Goal: Task Accomplishment & Management: Manage account settings

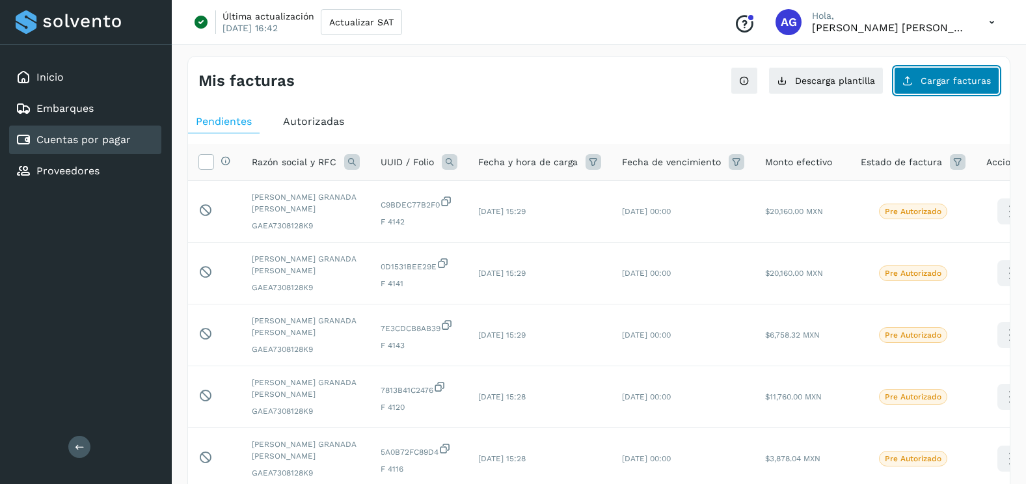
click at [971, 82] on span "Cargar facturas" at bounding box center [955, 80] width 70 height 9
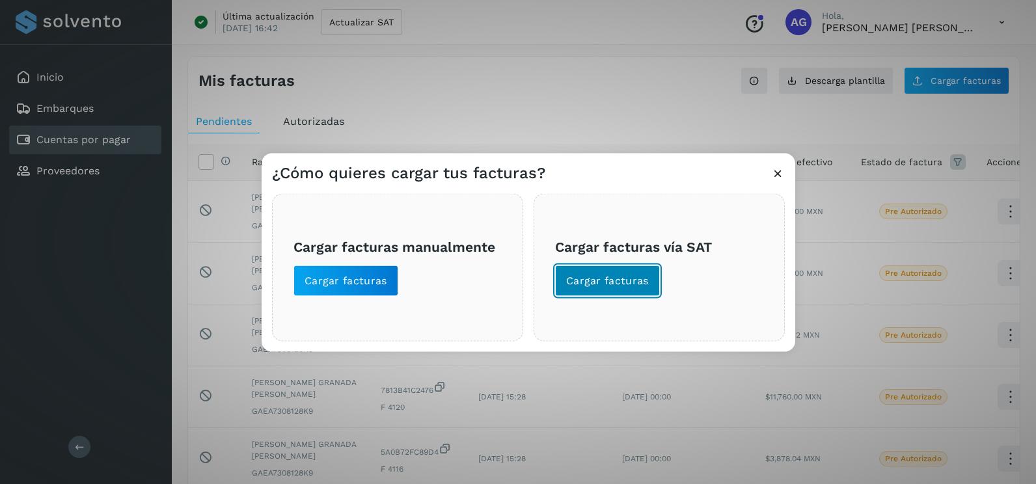
click at [610, 286] on span "Cargar facturas" at bounding box center [607, 281] width 83 height 14
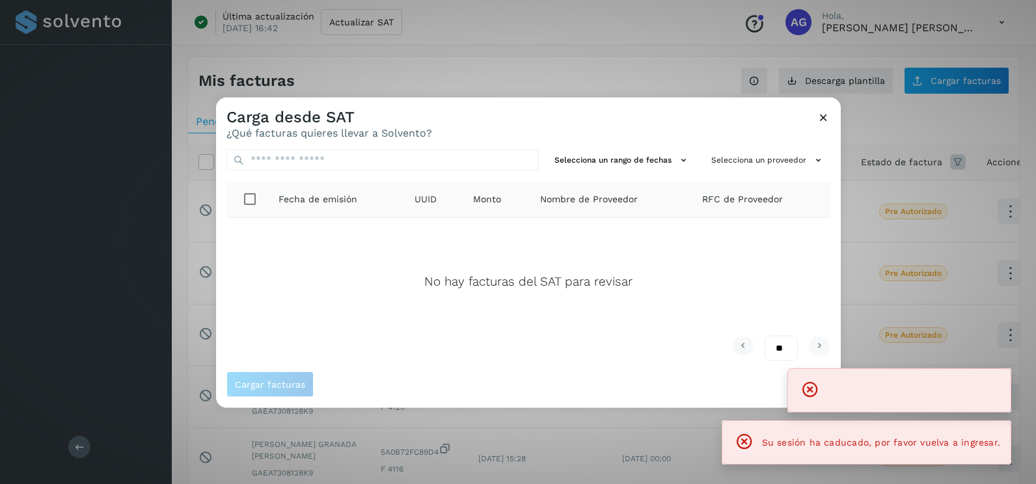
click at [818, 120] on icon at bounding box center [823, 118] width 14 height 14
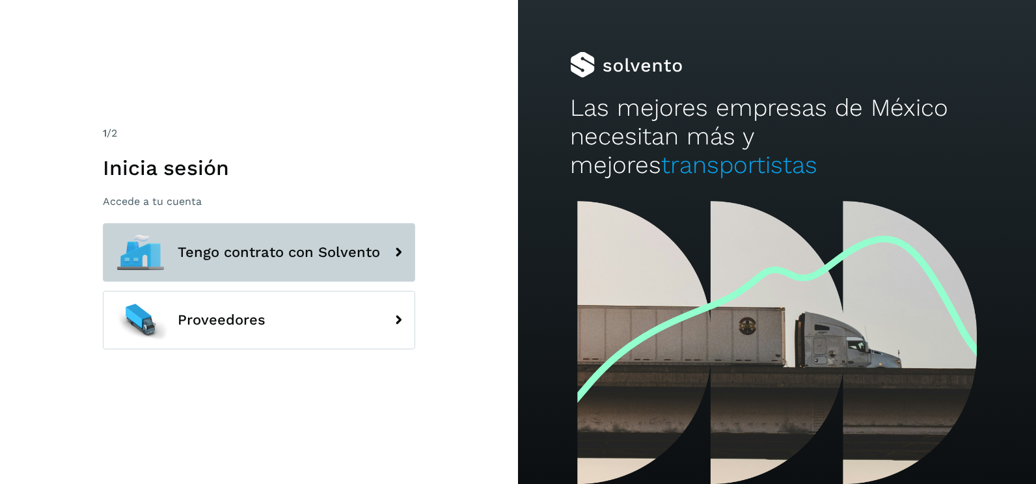
click at [345, 258] on span "Tengo contrato con Solvento" at bounding box center [279, 253] width 202 height 16
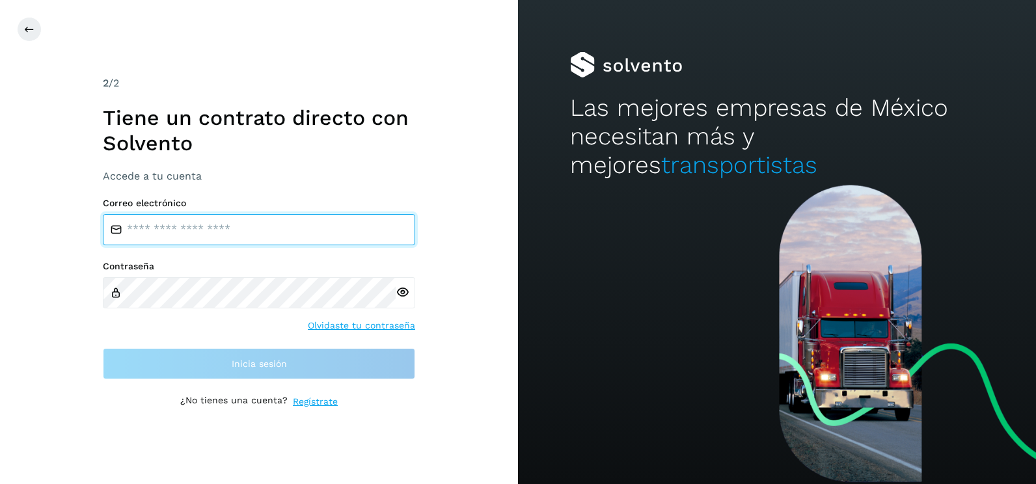
type input "**********"
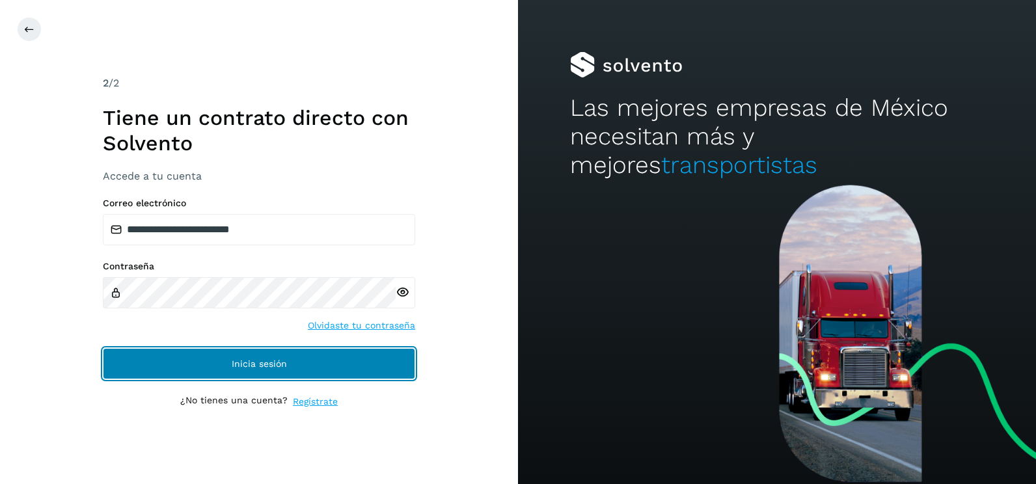
click at [332, 373] on button "Inicia sesión" at bounding box center [259, 363] width 312 height 31
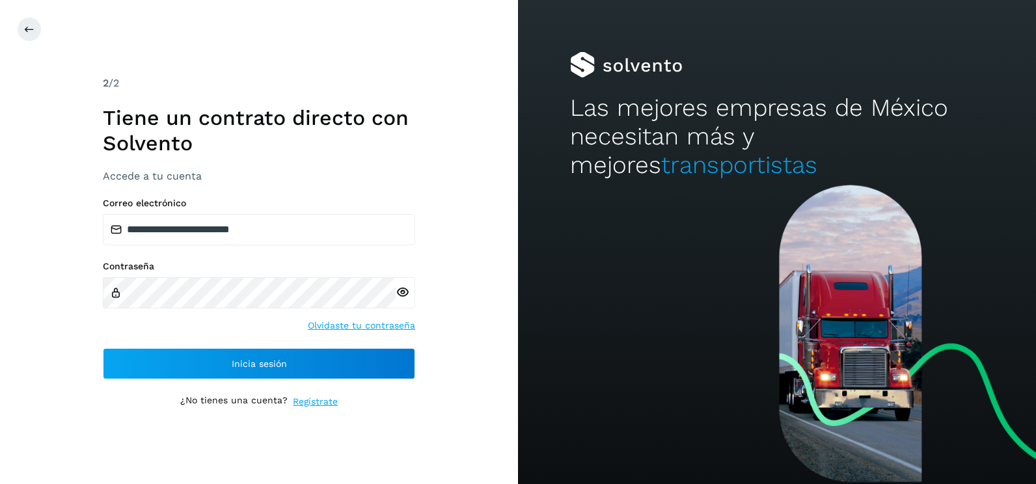
click at [468, 240] on div "**********" at bounding box center [259, 242] width 518 height 484
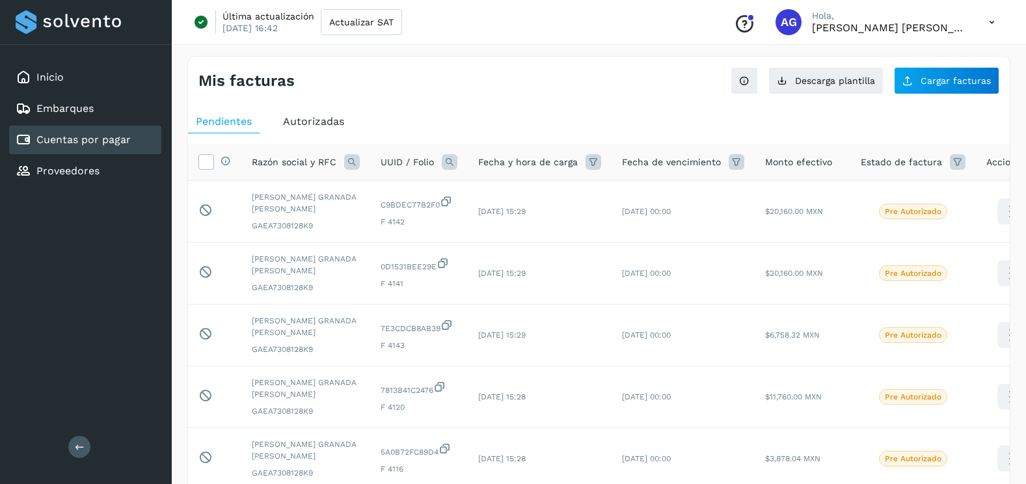
drag, startPoint x: 964, startPoint y: 62, endPoint x: 942, endPoint y: 100, distance: 43.2
click at [964, 62] on div "Mis facturas Ver instrucciones para cargar Facturas Descarga plantilla Cargar f…" at bounding box center [599, 76] width 822 height 38
click at [942, 100] on div "Mis facturas Ver instrucciones para cargar Facturas Descarga plantilla Cargar f…" at bounding box center [598, 475] width 823 height 838
click at [922, 74] on button "Cargar facturas" at bounding box center [946, 80] width 105 height 27
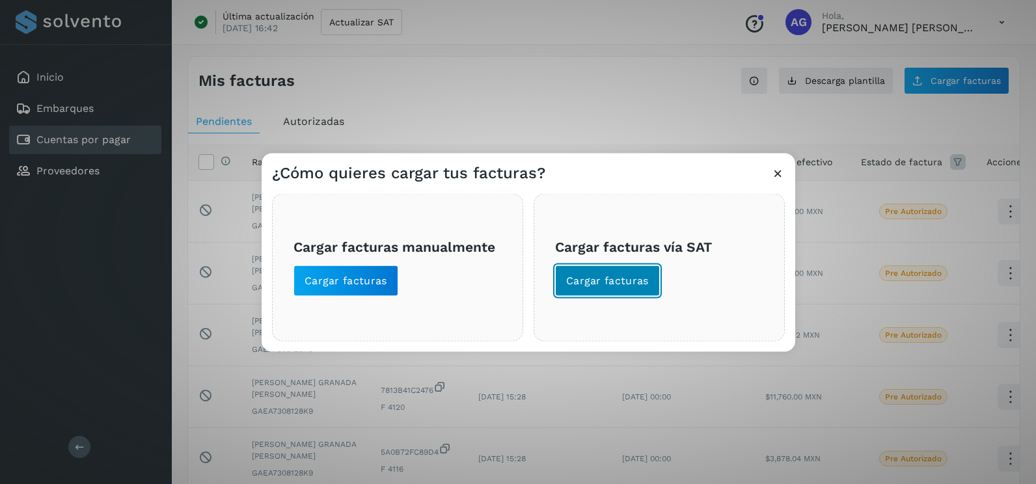
click at [636, 280] on span "Cargar facturas" at bounding box center [607, 281] width 83 height 14
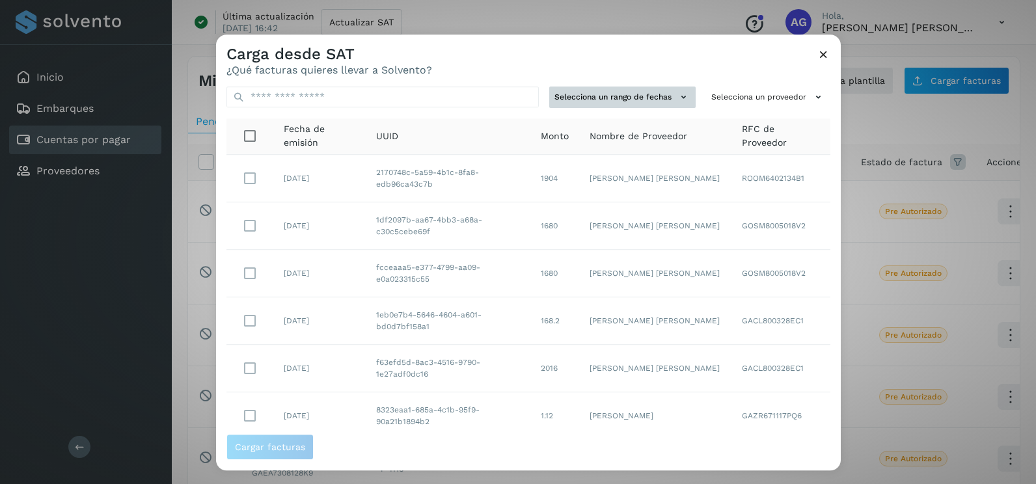
click at [658, 90] on button "Selecciona un rango de fechas" at bounding box center [622, 97] width 146 height 21
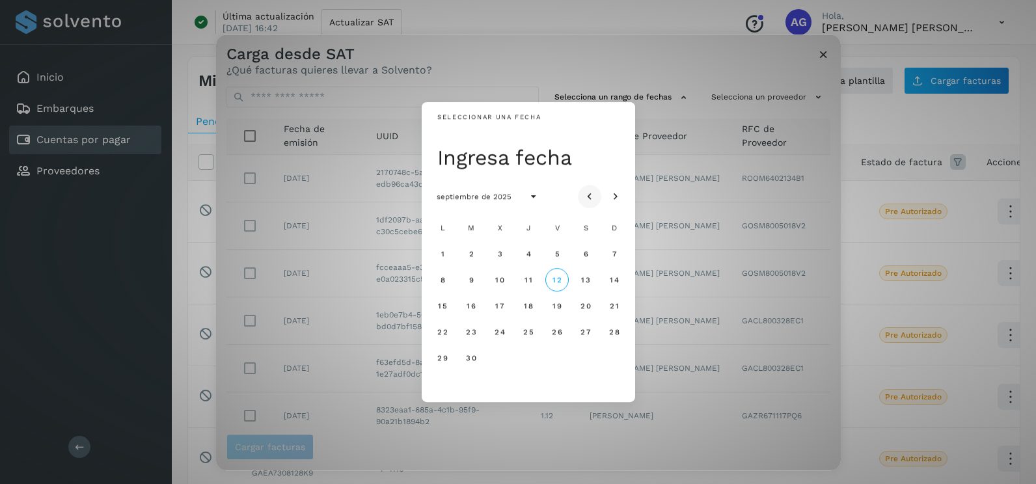
click at [592, 194] on icon "Mes anterior" at bounding box center [589, 197] width 13 height 13
click at [498, 360] on span "27" at bounding box center [499, 357] width 11 height 9
click at [526, 360] on span "28" at bounding box center [527, 357] width 11 height 9
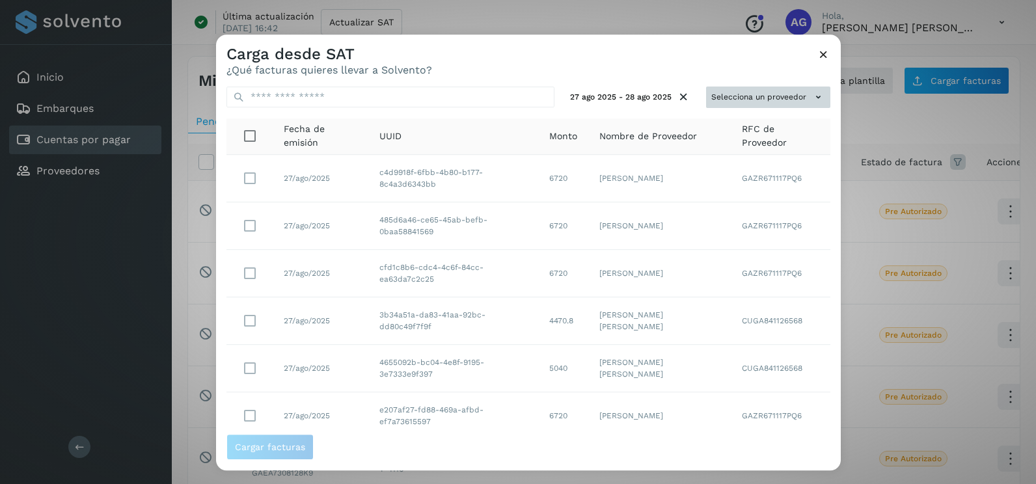
click at [779, 105] on button "Selecciona un proveedor" at bounding box center [768, 97] width 124 height 21
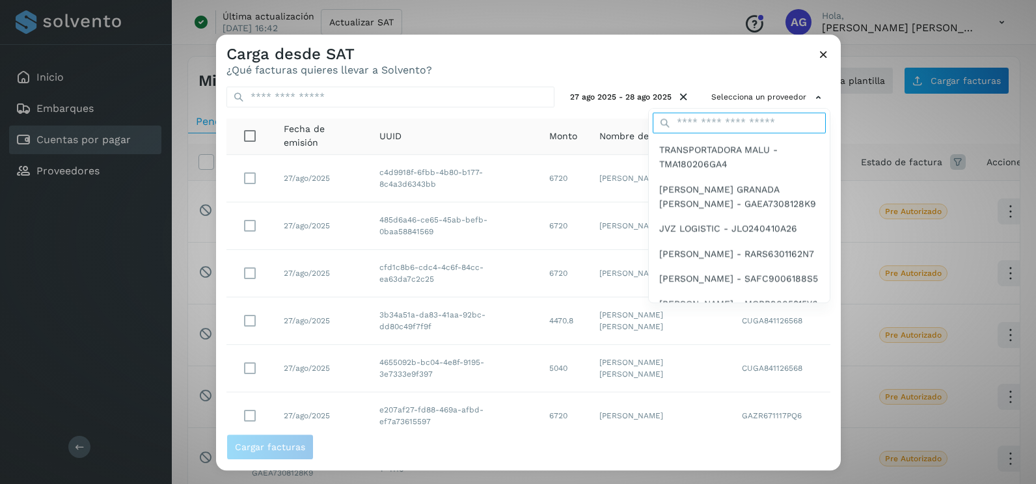
click at [698, 119] on input "text" at bounding box center [738, 123] width 173 height 21
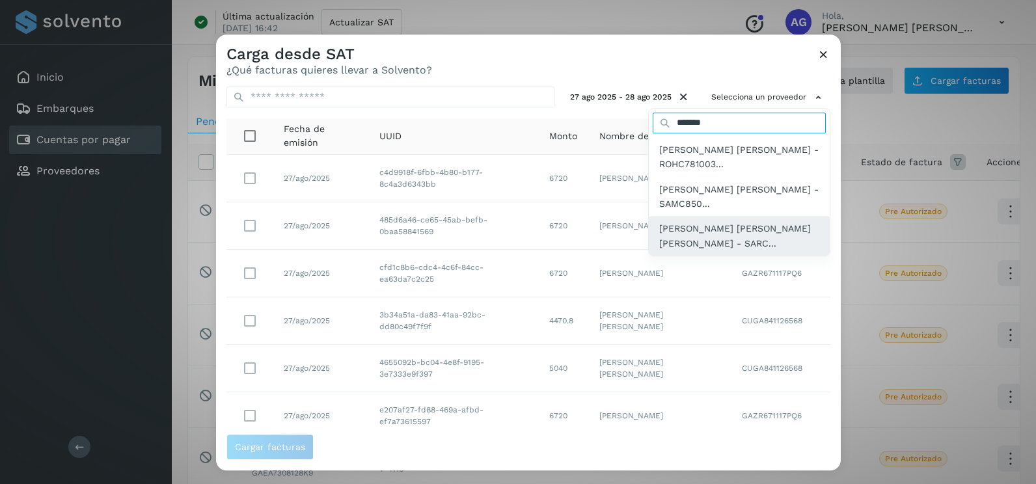
type input "*******"
click at [736, 217] on div "[PERSON_NAME] [PERSON_NAME] [PERSON_NAME] - SARC..." at bounding box center [739, 237] width 181 height 40
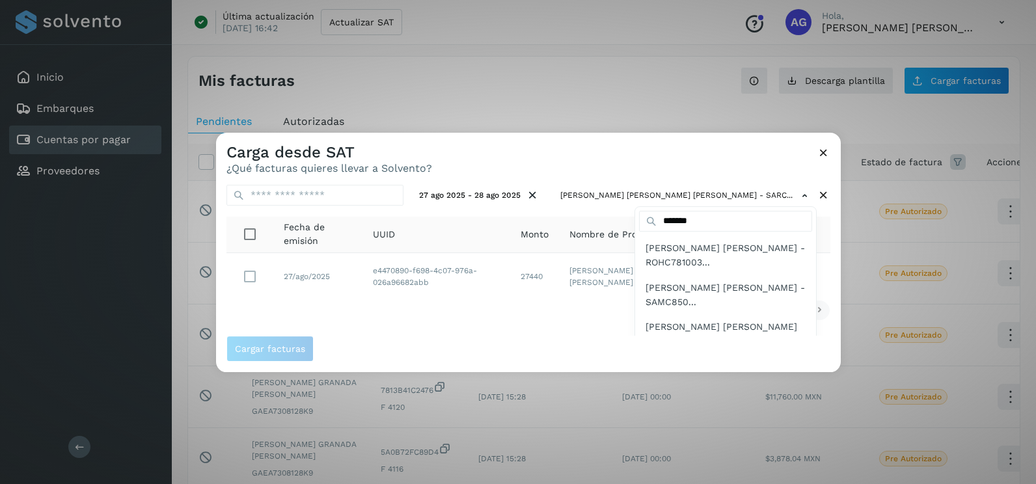
click at [621, 151] on div at bounding box center [734, 375] width 1036 height 484
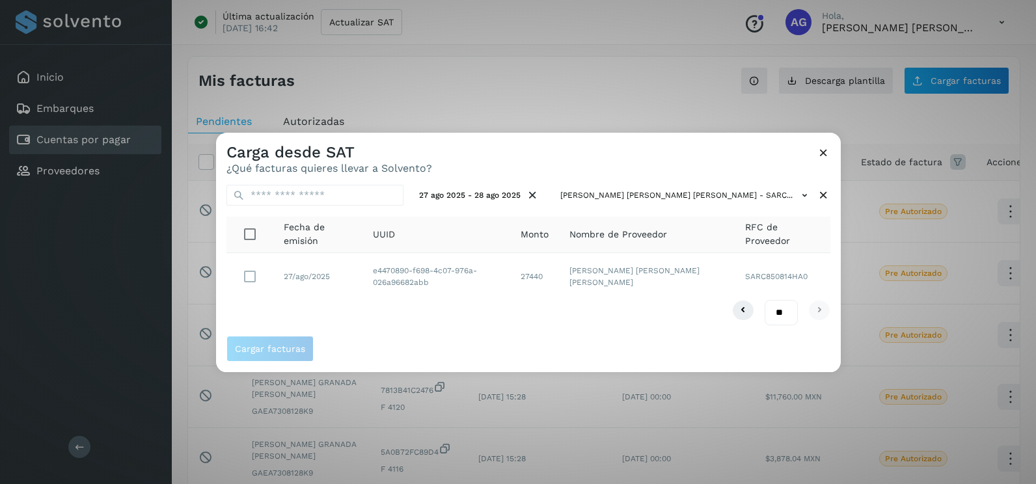
click at [232, 267] on td at bounding box center [249, 276] width 47 height 47
click at [273, 353] on span "Cargar facturas" at bounding box center [270, 348] width 70 height 9
click at [289, 341] on button "Cargar facturas" at bounding box center [269, 349] width 87 height 26
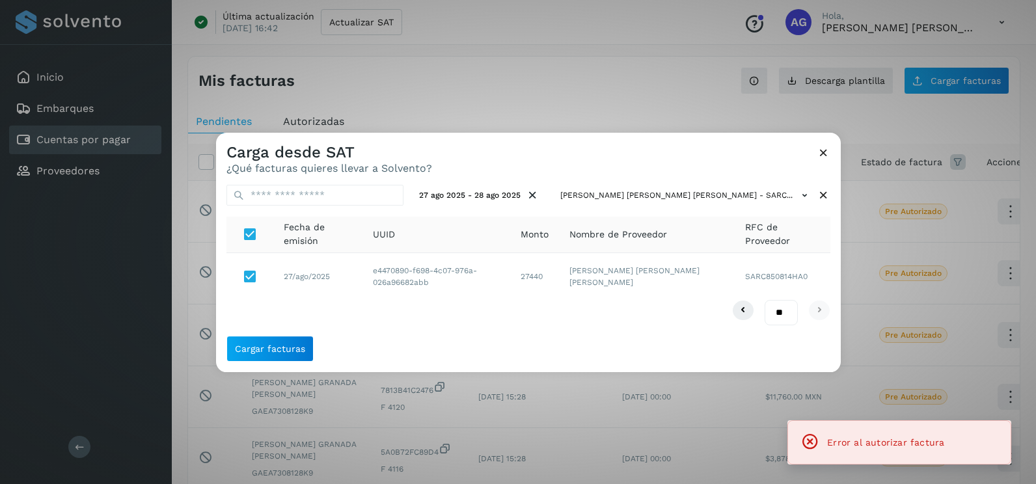
click at [826, 150] on icon at bounding box center [823, 153] width 14 height 14
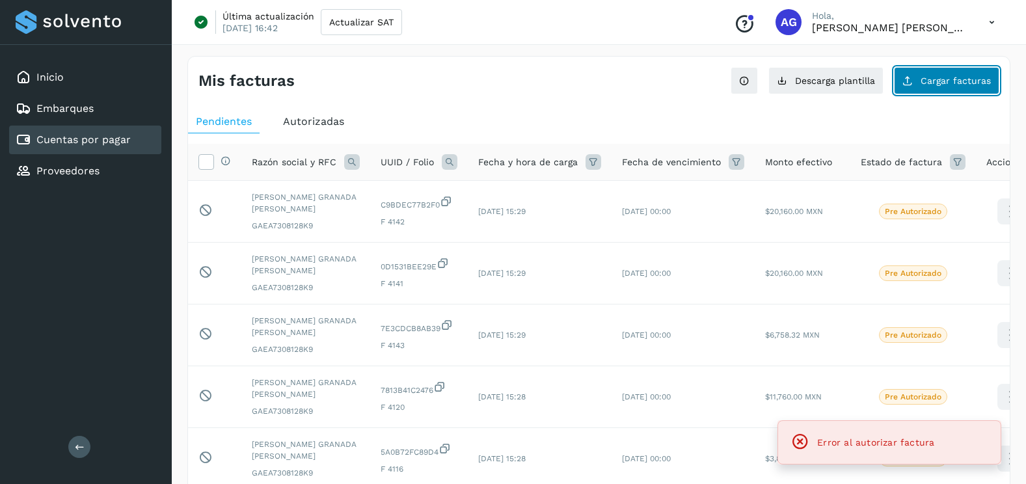
click at [964, 81] on span "Cargar facturas" at bounding box center [955, 80] width 70 height 9
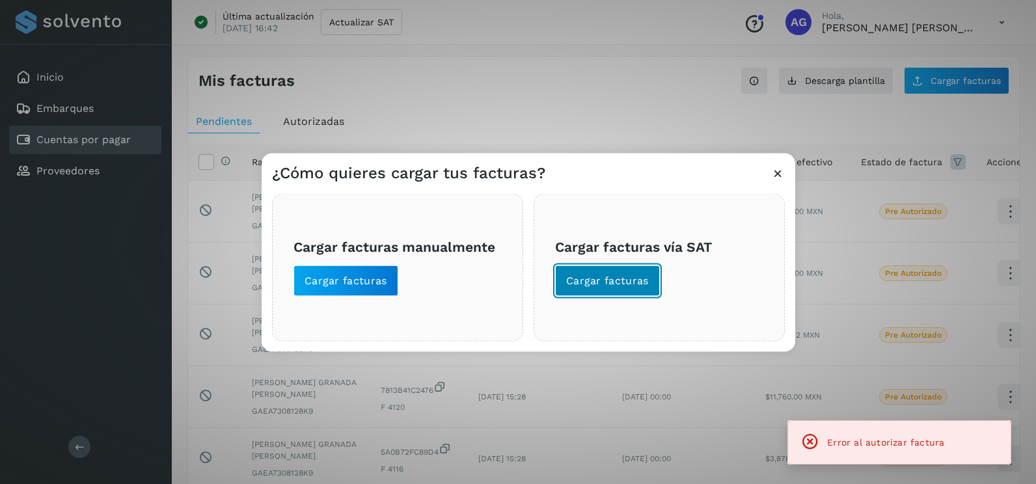
click at [615, 278] on span "Cargar facturas" at bounding box center [607, 281] width 83 height 14
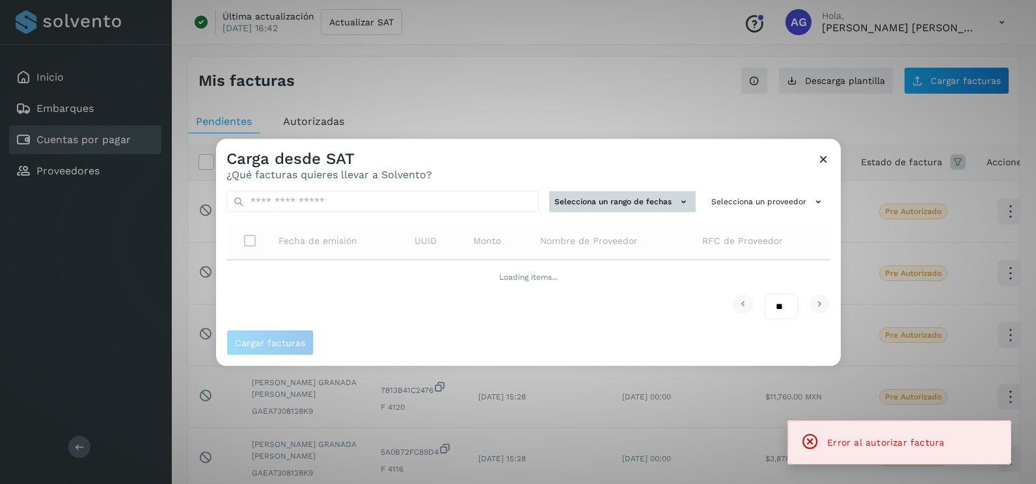
click at [634, 202] on button "Selecciona un rango de fechas" at bounding box center [622, 201] width 146 height 21
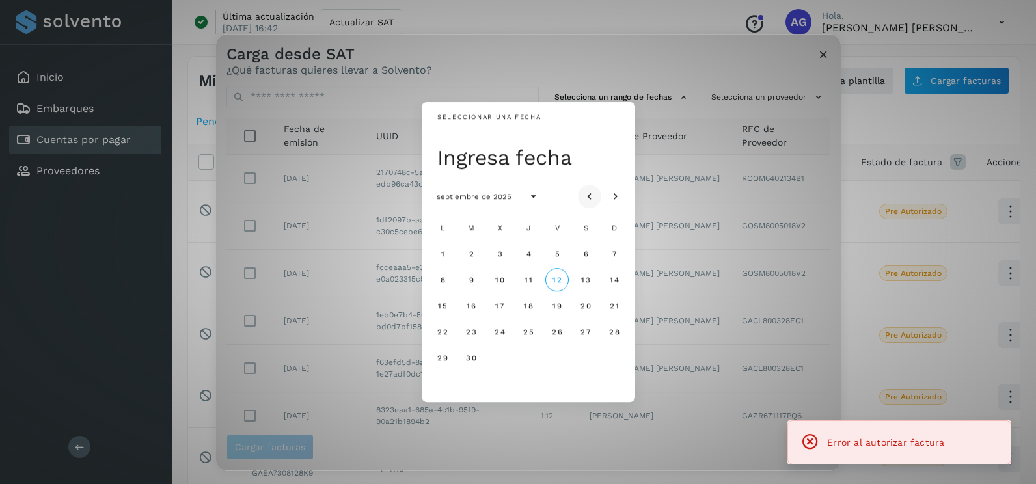
click at [593, 193] on icon "Mes anterior" at bounding box center [589, 197] width 13 height 13
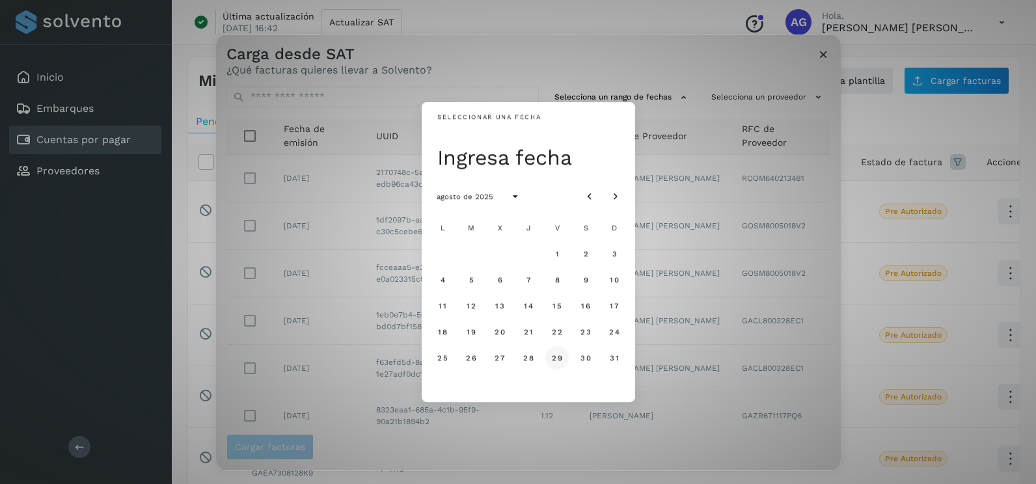
click at [554, 362] on span "29" at bounding box center [556, 357] width 11 height 9
click at [589, 360] on span "30" at bounding box center [585, 357] width 11 height 9
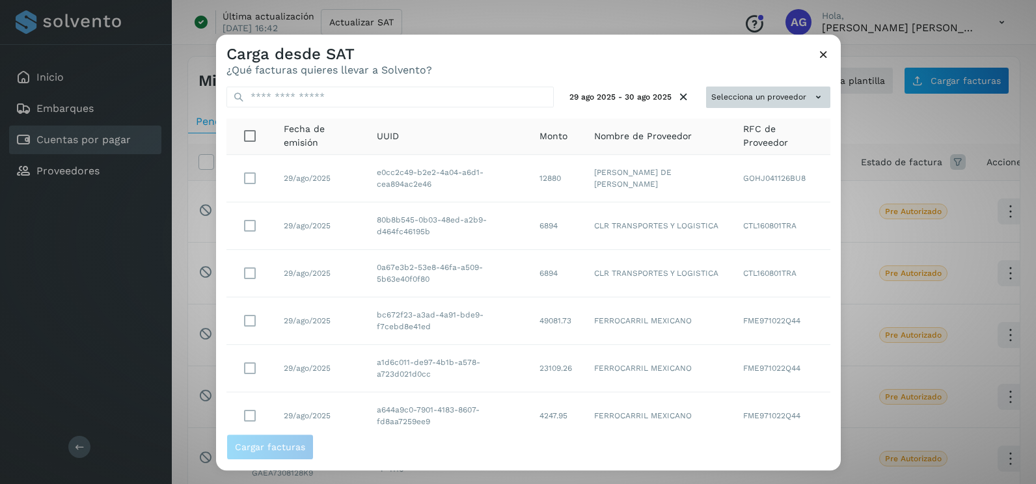
click at [791, 95] on button "Selecciona un proveedor" at bounding box center [768, 97] width 124 height 21
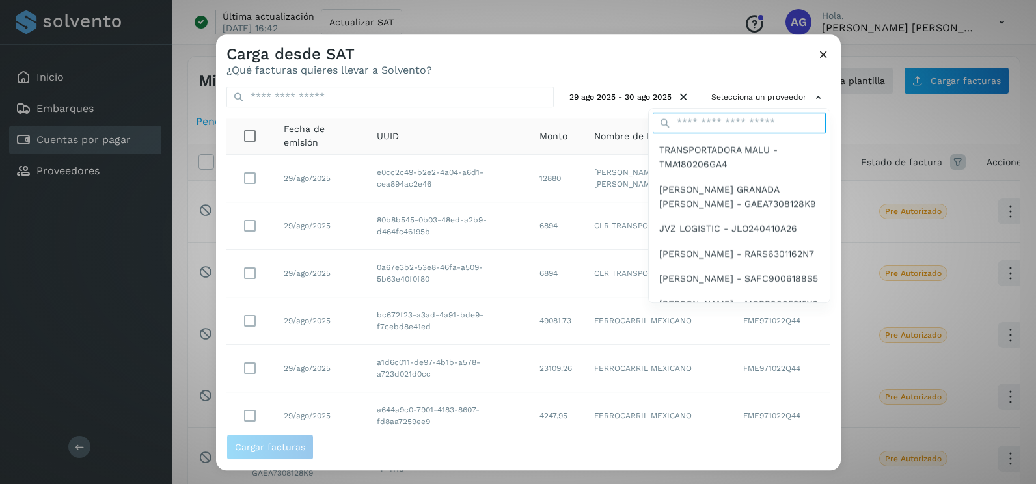
click at [721, 125] on input "text" at bounding box center [738, 123] width 173 height 21
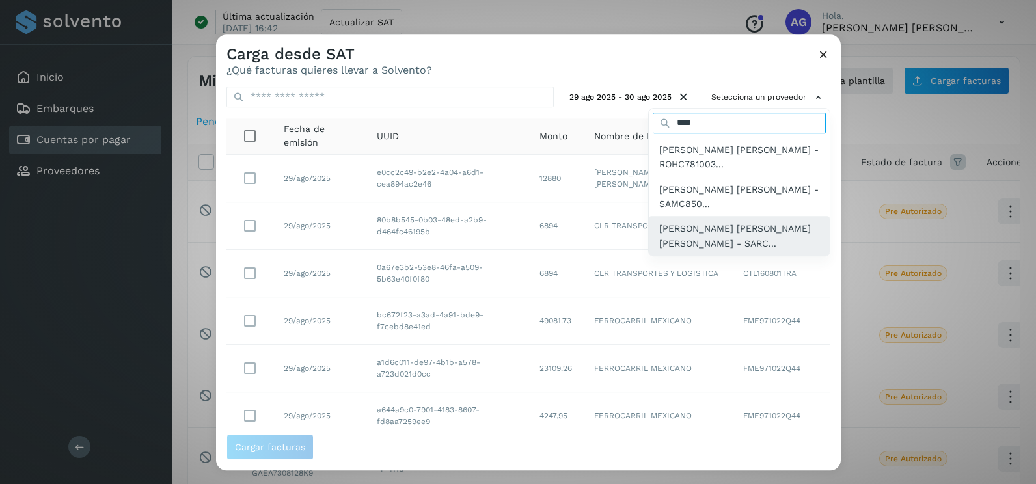
type input "****"
click at [723, 228] on span "[PERSON_NAME] [PERSON_NAME] [PERSON_NAME] - SARC..." at bounding box center [739, 236] width 160 height 29
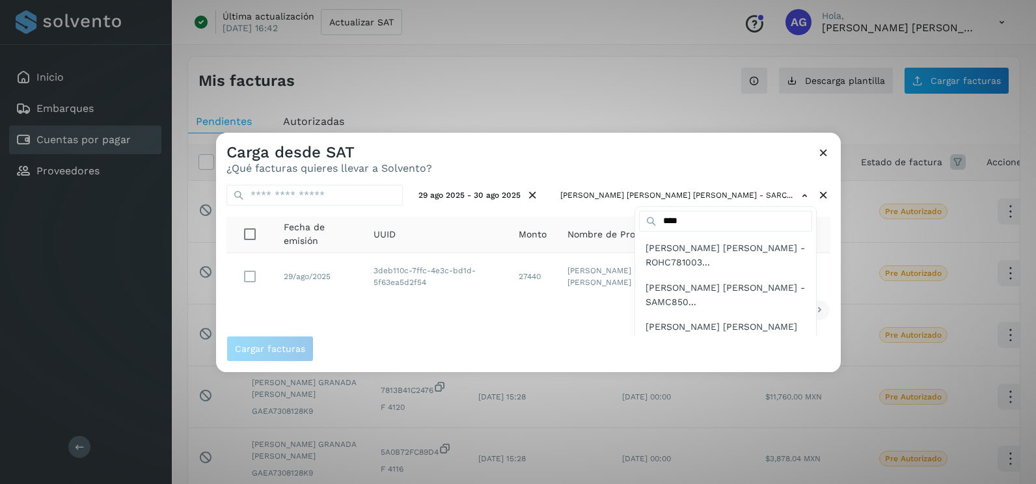
click at [407, 338] on div at bounding box center [734, 375] width 1036 height 484
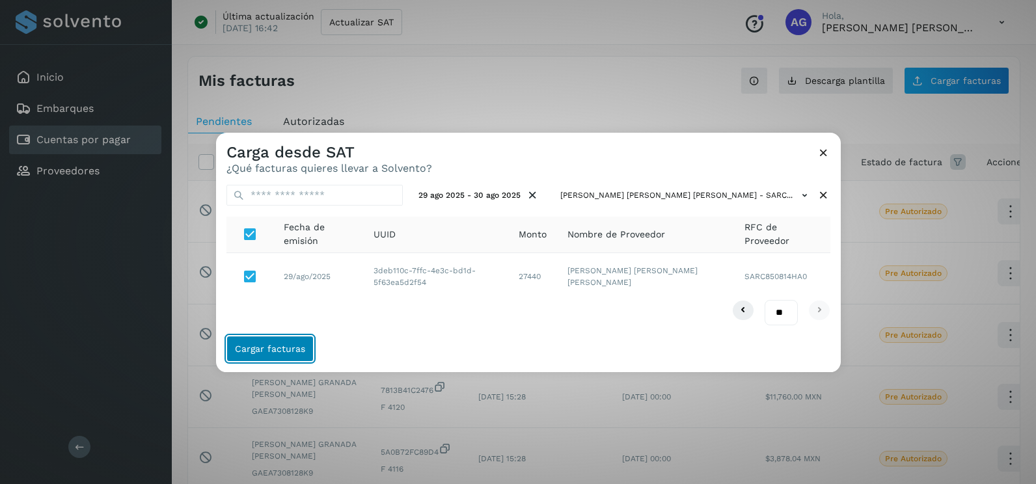
click at [289, 349] on span "Cargar facturas" at bounding box center [270, 348] width 70 height 9
click at [304, 353] on button "Cargar facturas" at bounding box center [269, 349] width 87 height 26
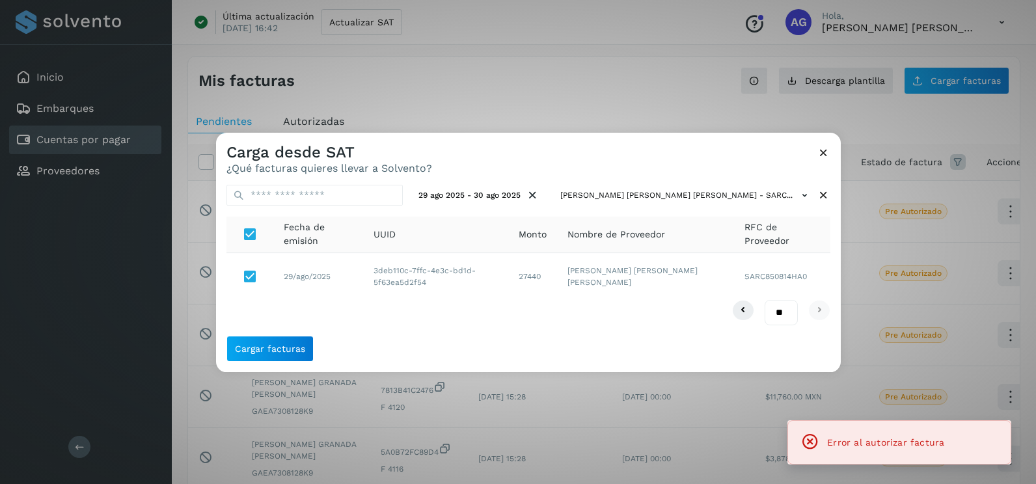
click at [824, 163] on div "Carga desde SAT ¿Qué facturas quieres llevar a Solvento?" at bounding box center [528, 154] width 624 height 42
click at [824, 152] on icon at bounding box center [823, 153] width 14 height 14
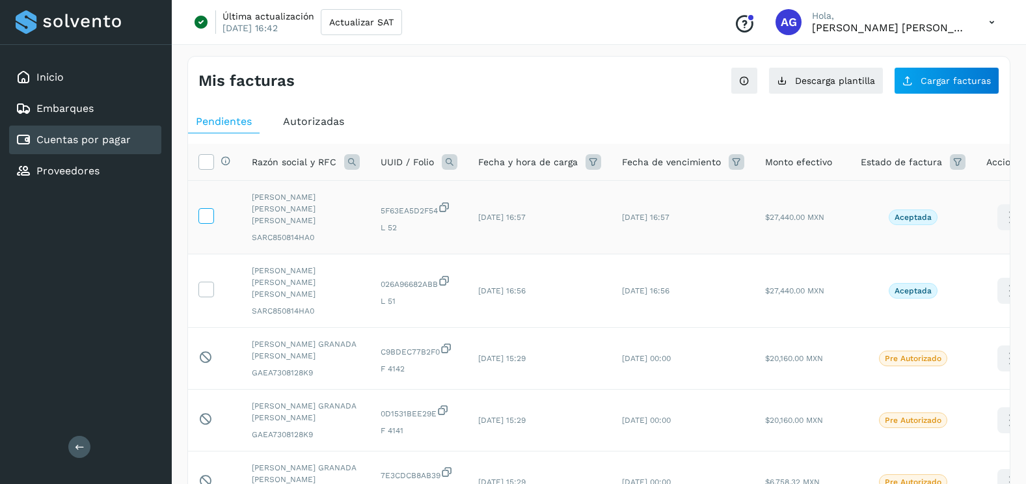
click at [208, 208] on icon at bounding box center [206, 215] width 14 height 14
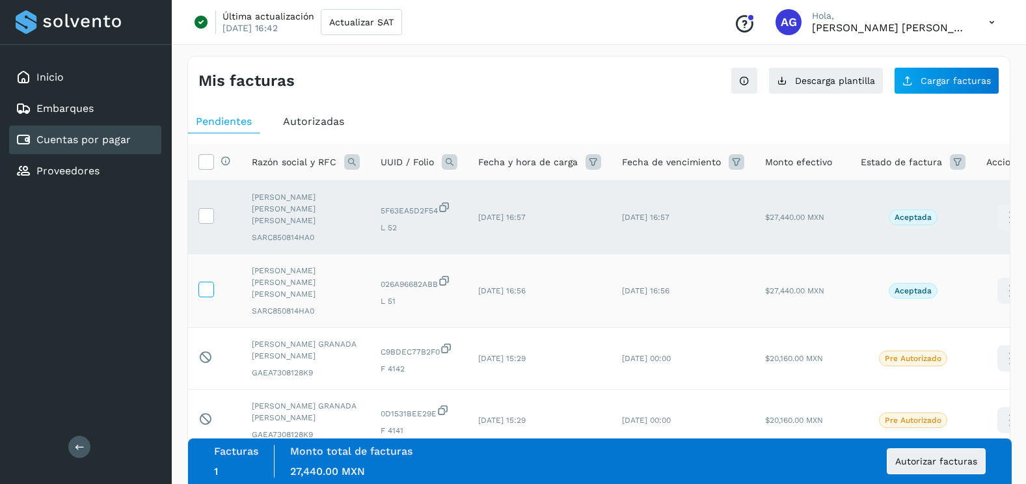
click at [211, 282] on label at bounding box center [206, 290] width 16 height 16
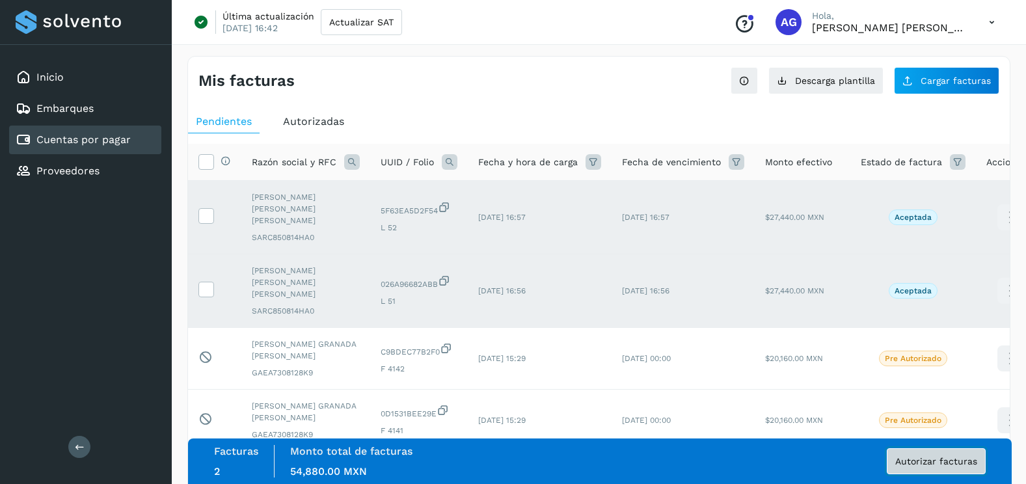
click at [974, 466] on button "Autorizar facturas" at bounding box center [936, 461] width 99 height 26
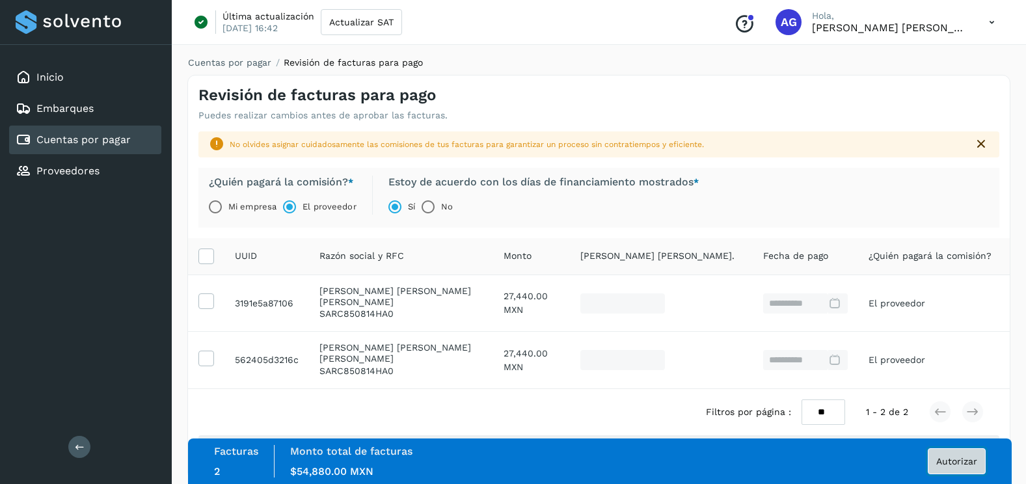
click at [937, 464] on span "Autorizar" at bounding box center [956, 461] width 41 height 9
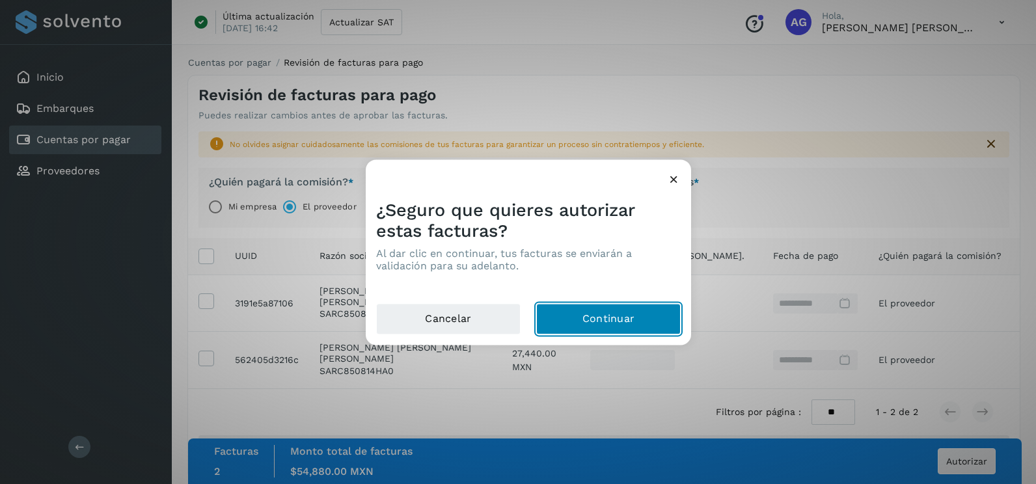
click at [609, 327] on button "Continuar" at bounding box center [608, 319] width 144 height 31
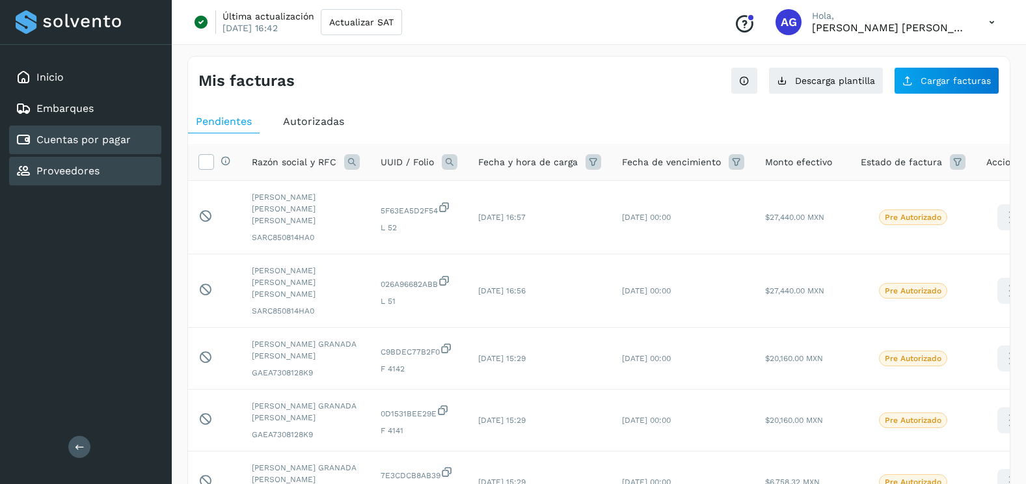
click at [94, 170] on link "Proveedores" at bounding box center [67, 171] width 63 height 12
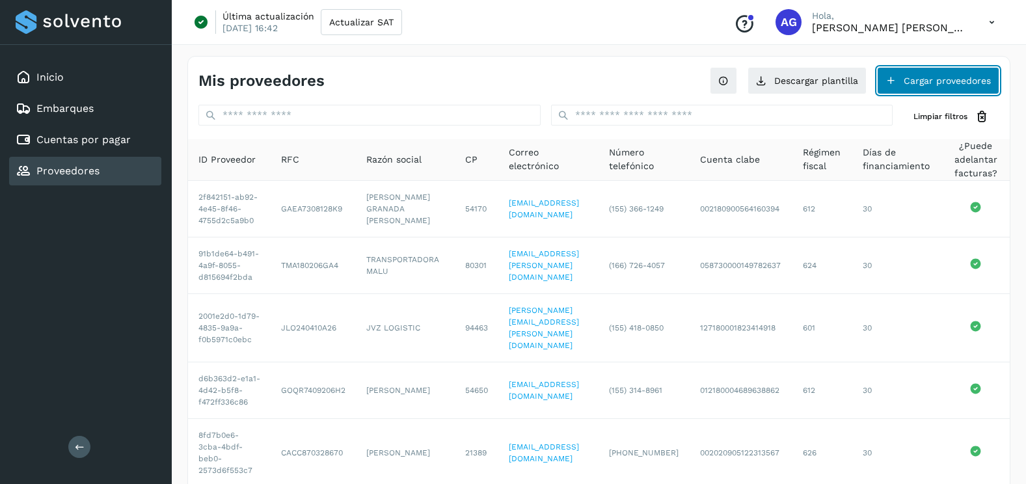
click at [904, 79] on button "Cargar proveedores" at bounding box center [938, 80] width 122 height 27
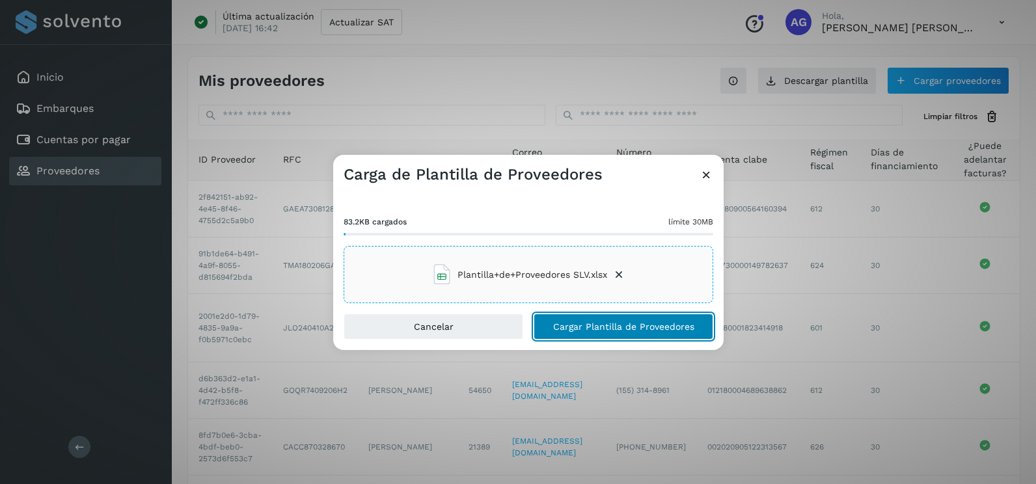
click at [618, 331] on span "Cargar Plantilla de Proveedores" at bounding box center [623, 326] width 141 height 9
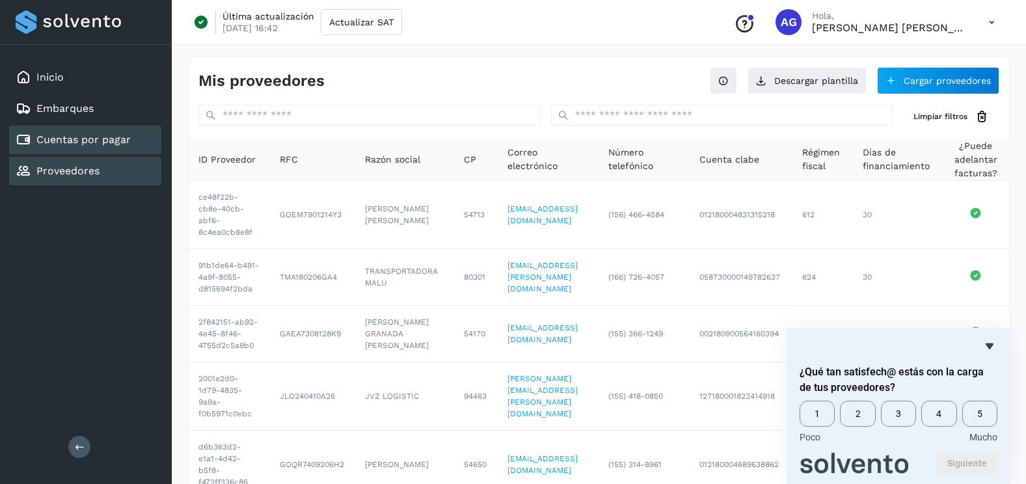
click at [75, 149] on div "Cuentas por pagar" at bounding box center [85, 140] width 152 height 29
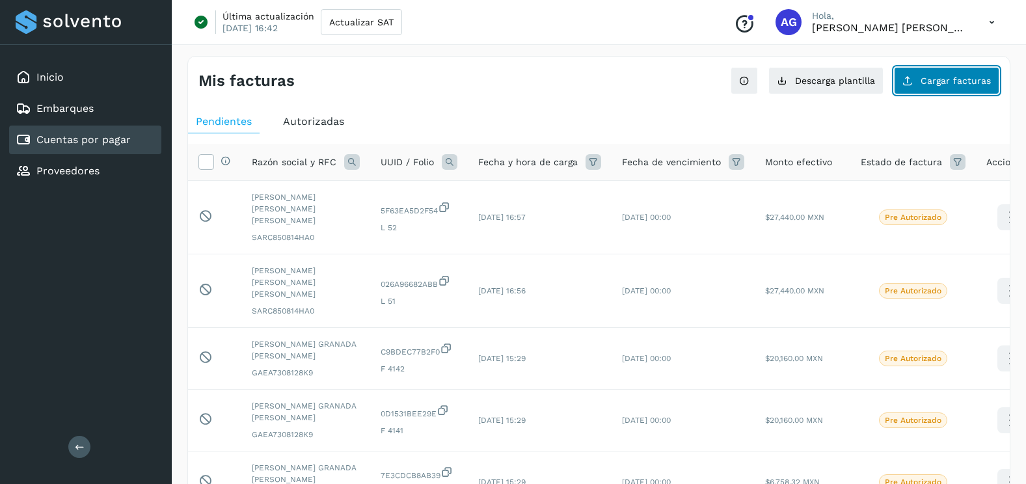
click at [937, 88] on button "Cargar facturas" at bounding box center [946, 80] width 105 height 27
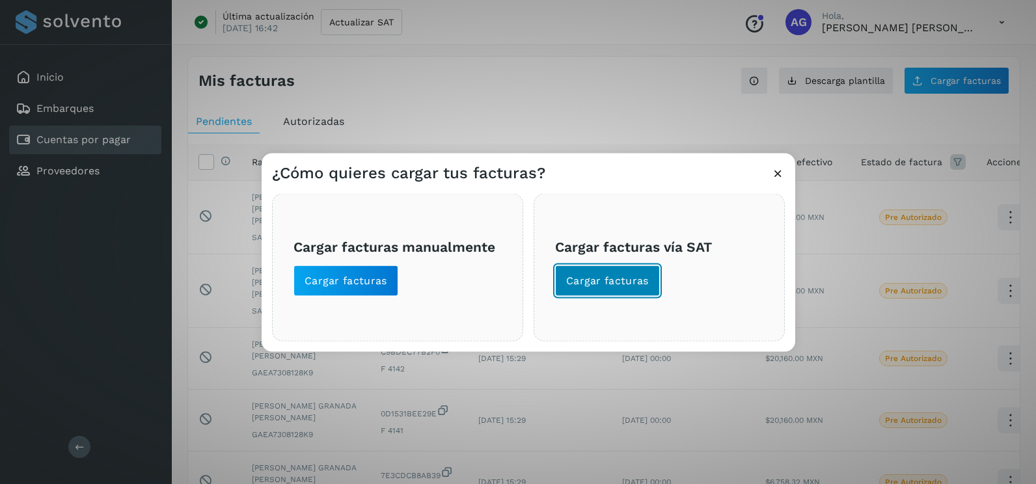
click at [588, 282] on span "Cargar facturas" at bounding box center [607, 281] width 83 height 14
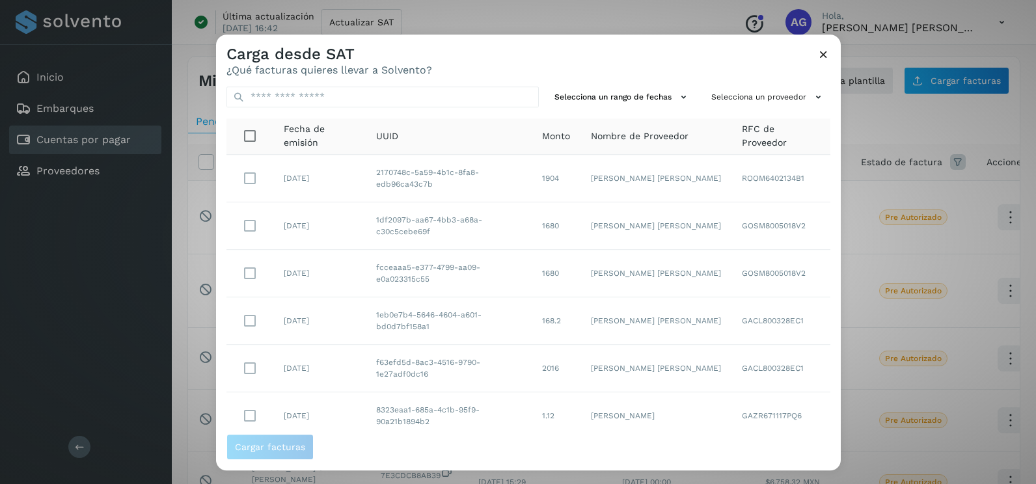
click at [619, 210] on td "MIGUEL ANGEL GOMEZ SANCHEZ" at bounding box center [655, 225] width 151 height 47
click at [622, 92] on button "Selecciona un rango de fechas" at bounding box center [622, 97] width 146 height 21
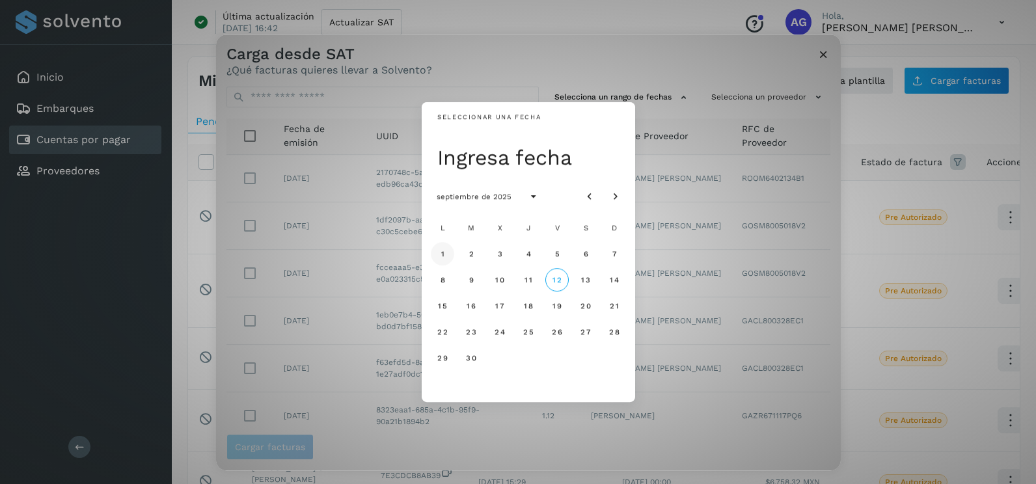
click at [446, 246] on button "1" at bounding box center [442, 253] width 23 height 23
click at [470, 258] on span "2" at bounding box center [471, 253] width 6 height 9
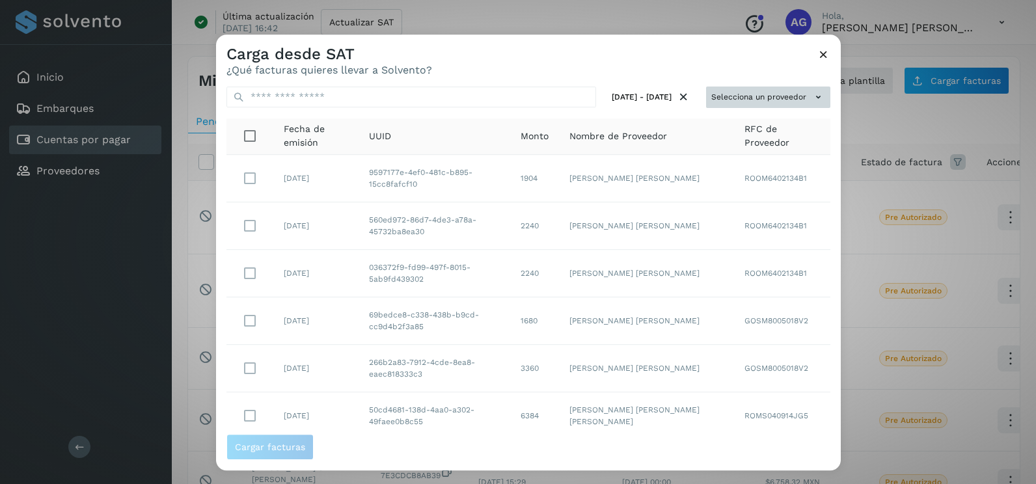
click at [742, 99] on button "Selecciona un proveedor" at bounding box center [768, 97] width 124 height 21
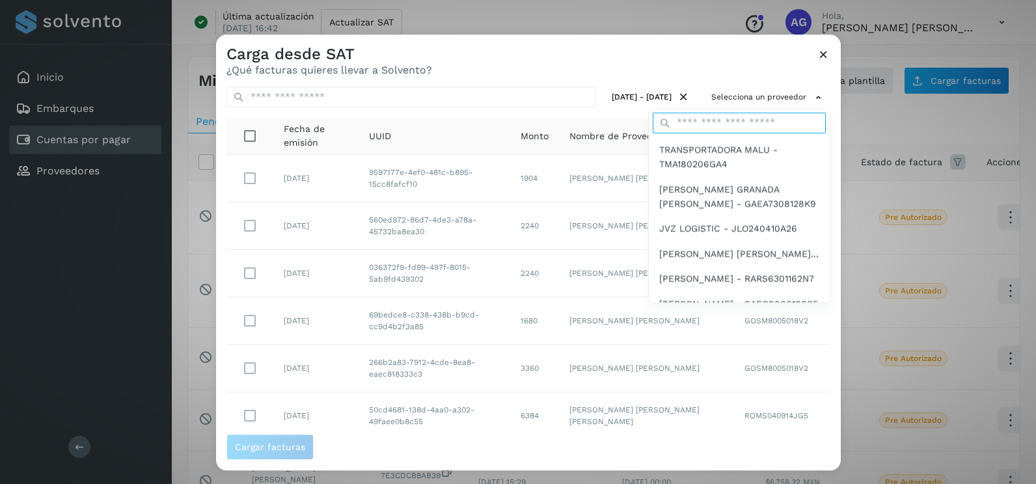
click at [710, 126] on input "text" at bounding box center [738, 123] width 173 height 21
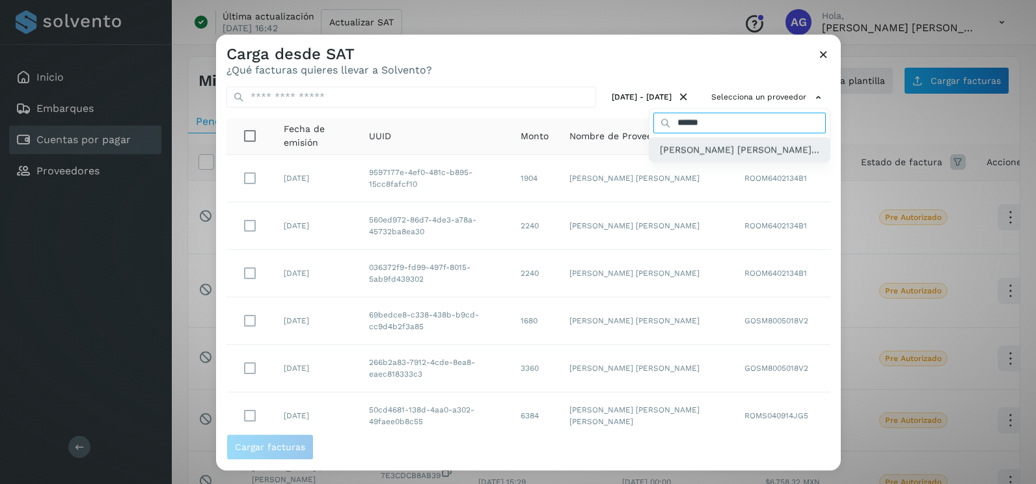
type input "******"
click at [701, 157] on span "MARTHA PATRICIA GONZALEZ ESPINOSA - GOEM..." at bounding box center [739, 149] width 159 height 14
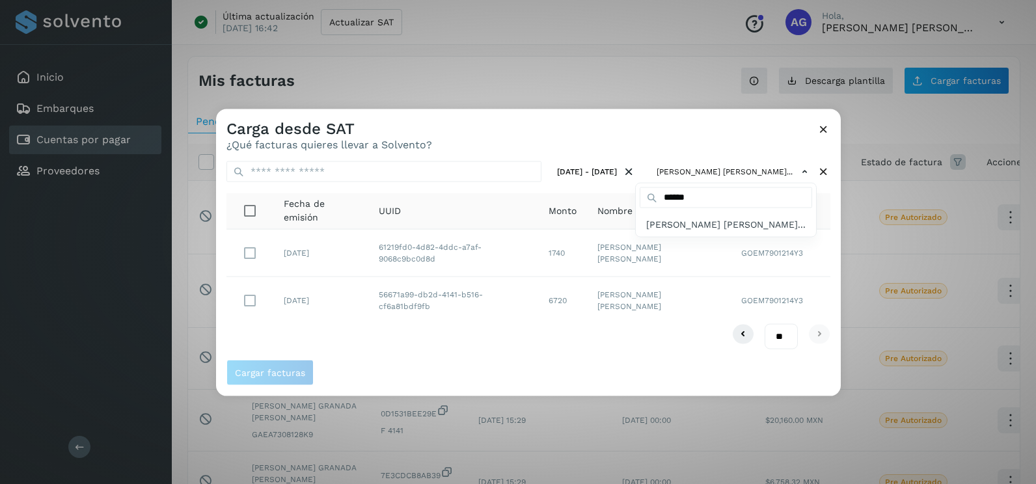
click at [425, 317] on div at bounding box center [734, 351] width 1036 height 484
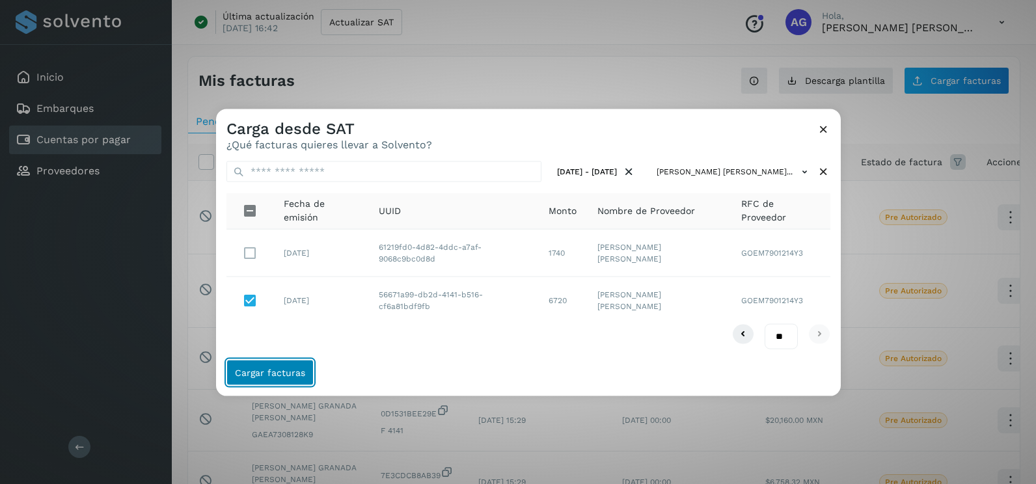
click at [278, 373] on span "Cargar facturas" at bounding box center [270, 372] width 70 height 9
click at [826, 124] on icon at bounding box center [823, 129] width 14 height 14
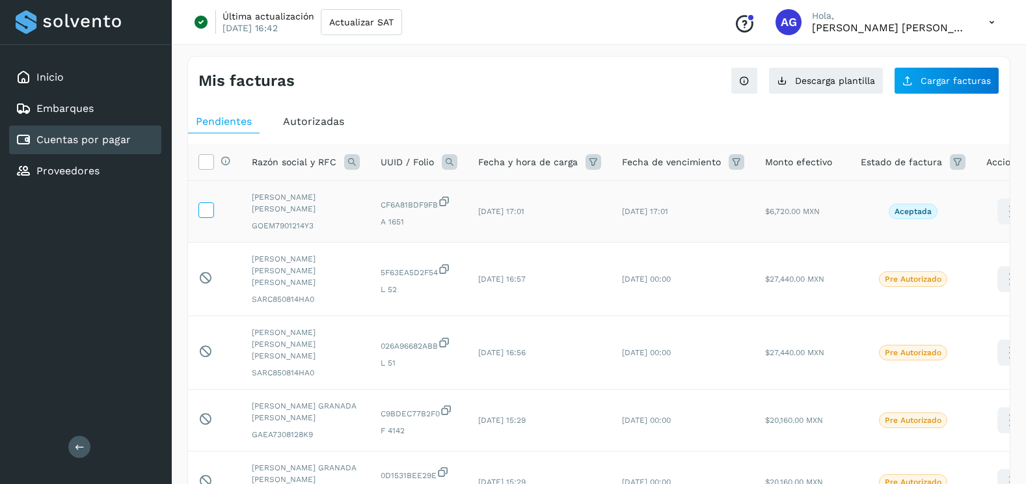
click at [202, 209] on icon at bounding box center [206, 209] width 14 height 14
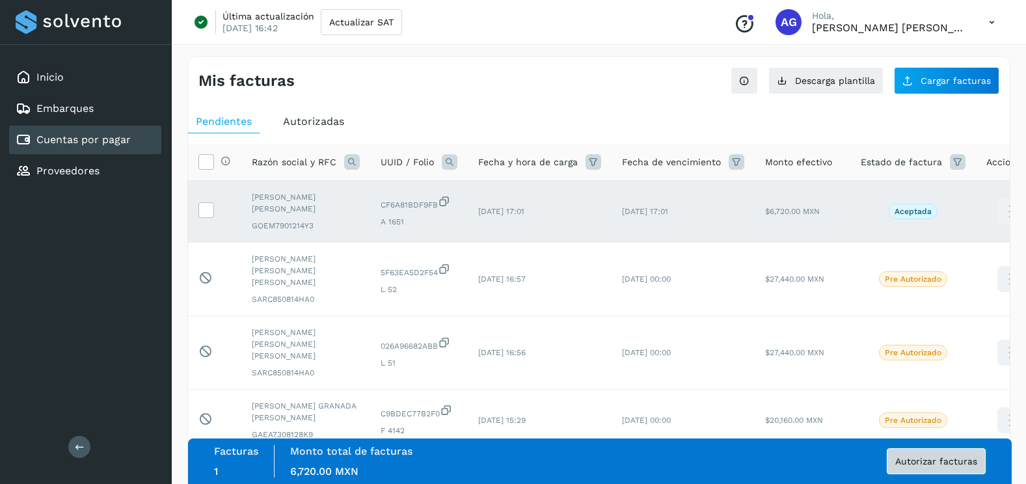
click at [961, 461] on span "Autorizar facturas" at bounding box center [936, 461] width 82 height 9
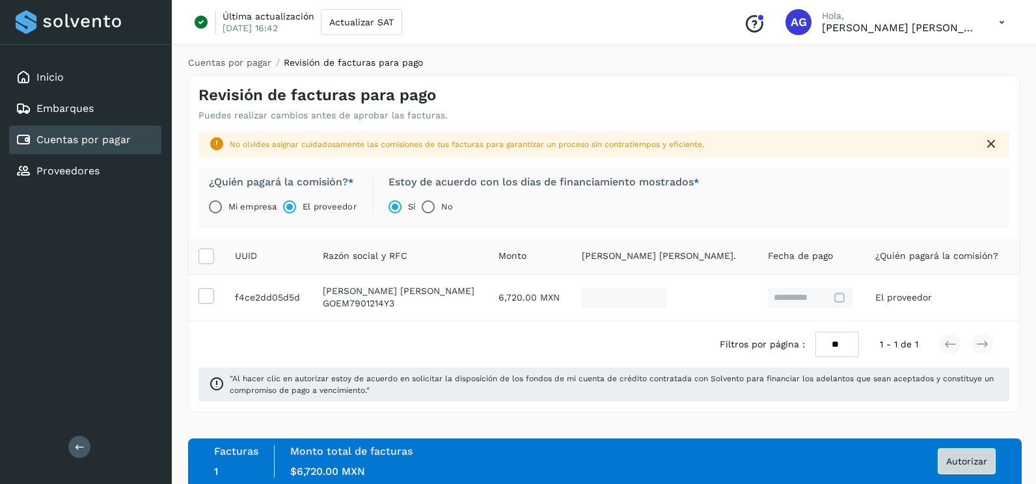
click at [978, 460] on span "Autorizar" at bounding box center [966, 461] width 41 height 9
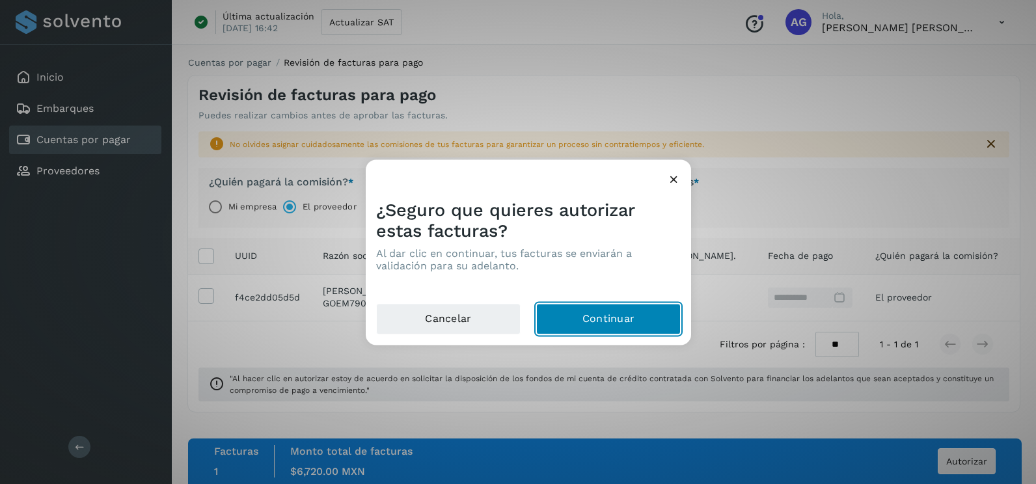
click at [596, 329] on button "Continuar" at bounding box center [608, 319] width 144 height 31
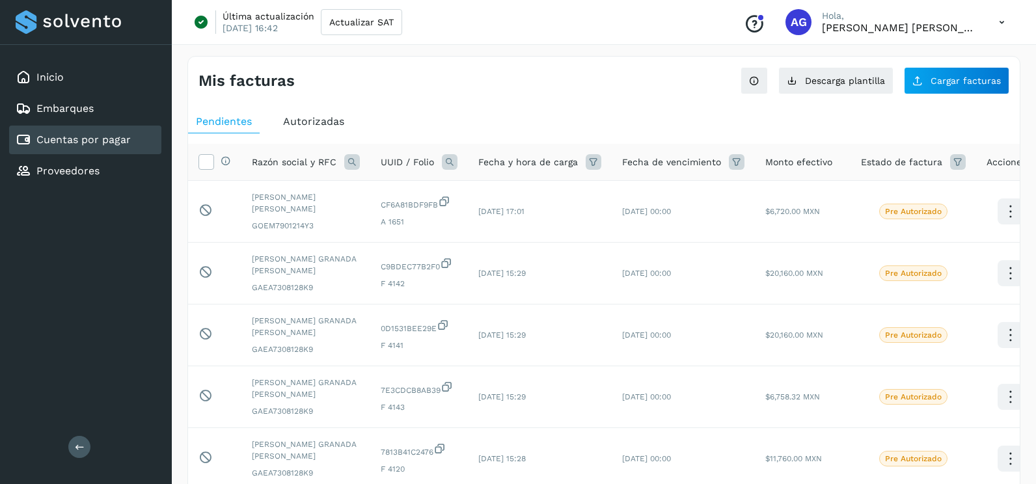
scroll to position [19, 0]
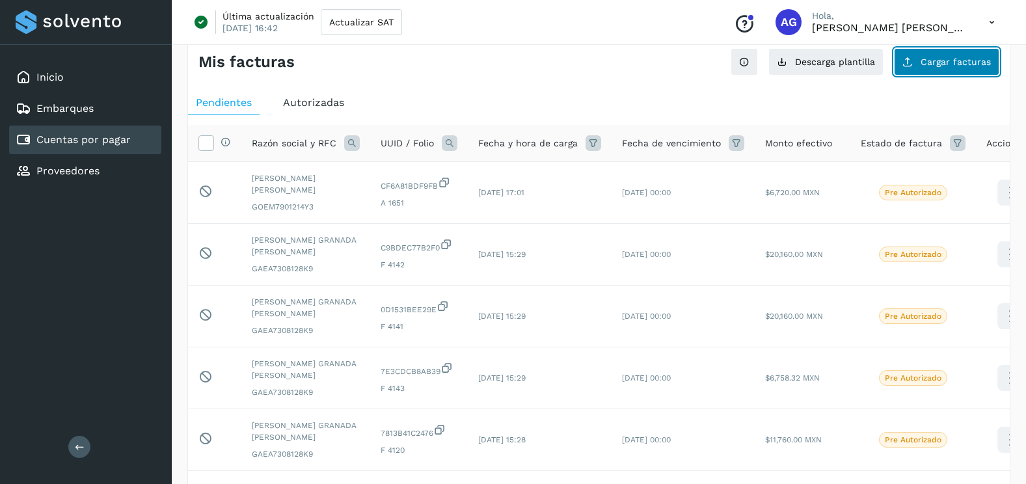
click at [927, 74] on button "Cargar facturas" at bounding box center [946, 61] width 105 height 27
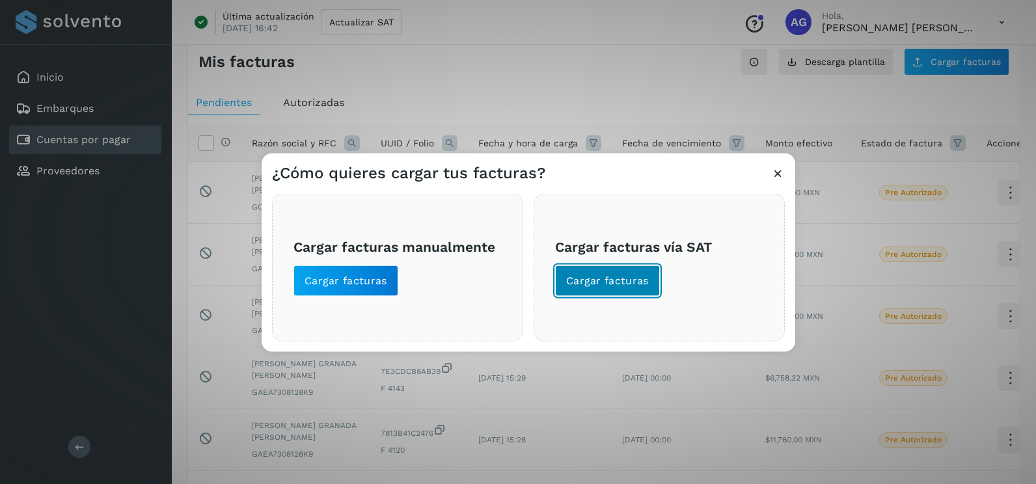
click at [639, 271] on button "Cargar facturas" at bounding box center [607, 280] width 105 height 31
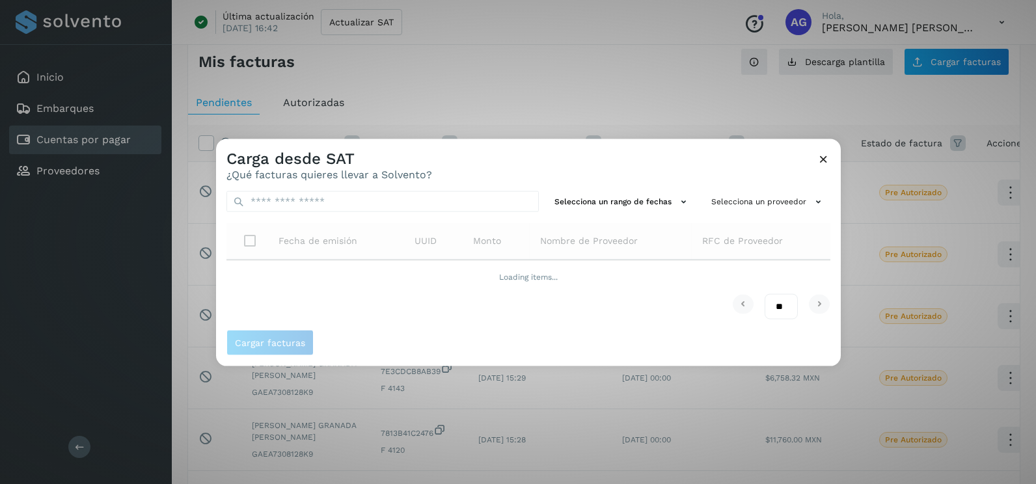
click at [636, 187] on div "Selecciona un rango de fechas Selecciona un proveedor Fecha de emisión UUID Mon…" at bounding box center [528, 255] width 624 height 149
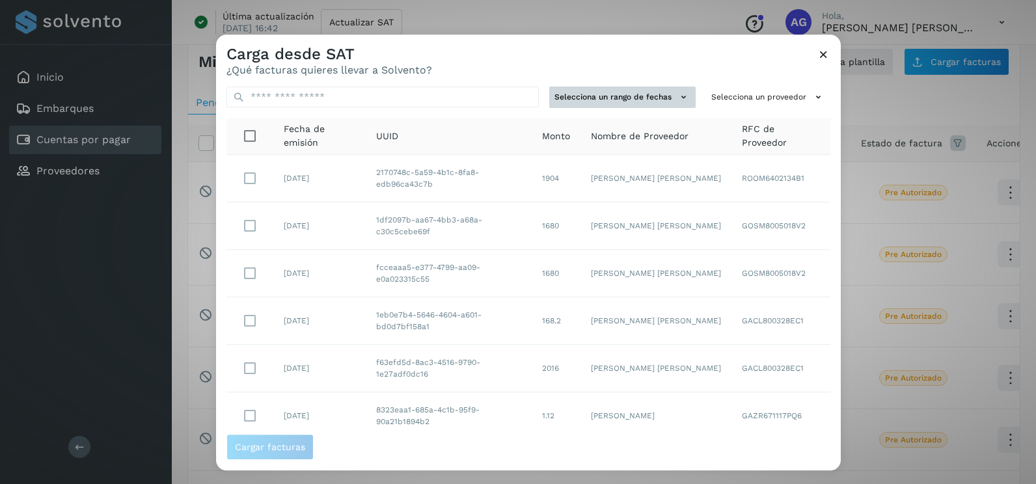
click at [639, 106] on button "Selecciona un rango de fechas" at bounding box center [622, 97] width 146 height 21
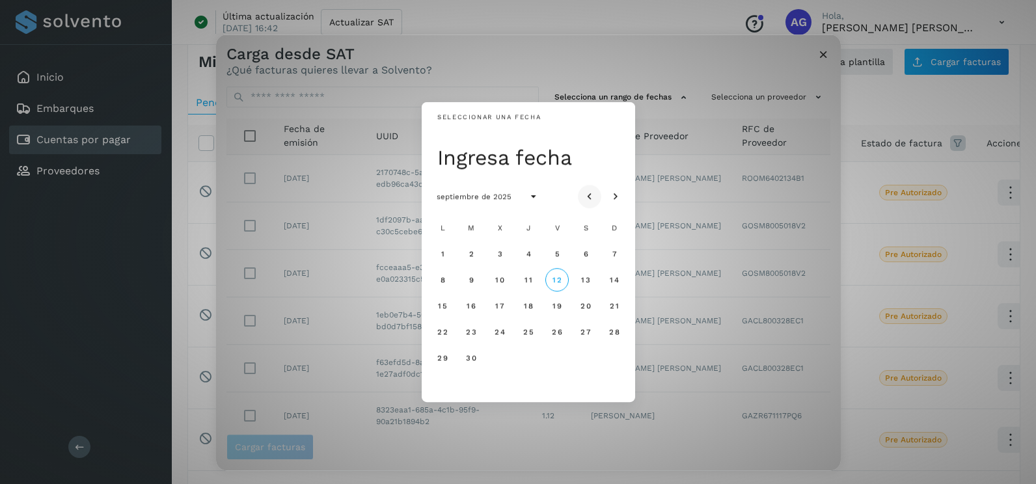
click at [596, 191] on button "Mes anterior" at bounding box center [589, 196] width 23 height 23
click at [445, 358] on span "25" at bounding box center [441, 357] width 11 height 9
click at [477, 354] on button "26" at bounding box center [470, 357] width 23 height 23
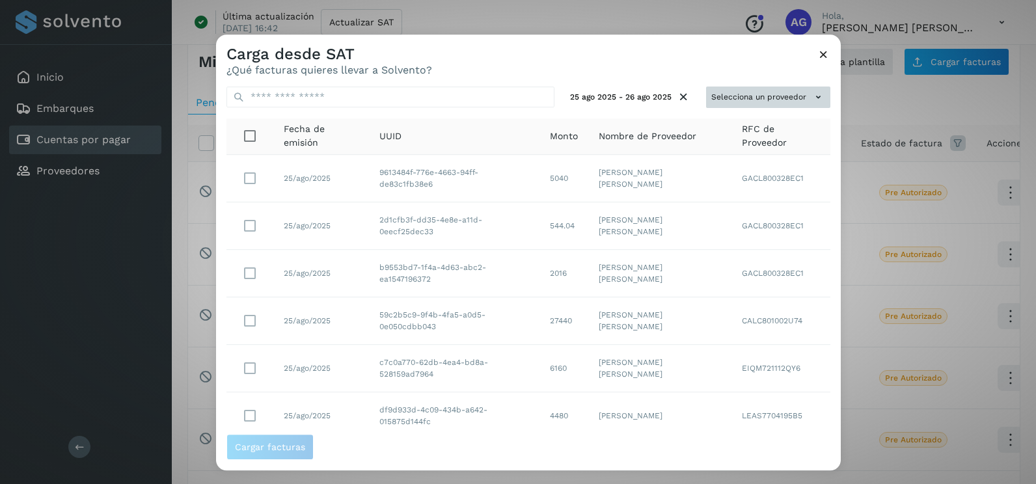
click at [799, 106] on button "Selecciona un proveedor" at bounding box center [768, 97] width 124 height 21
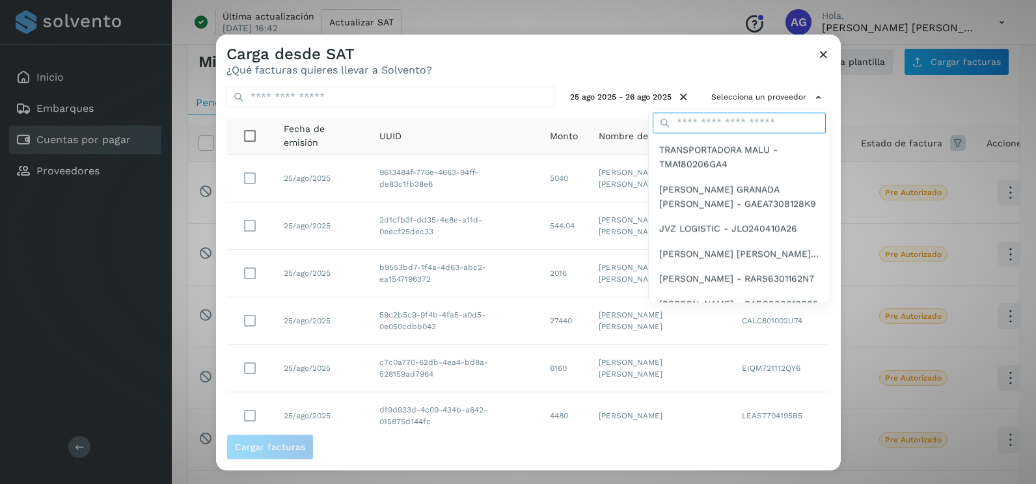
click at [743, 126] on input "text" at bounding box center [738, 123] width 173 height 21
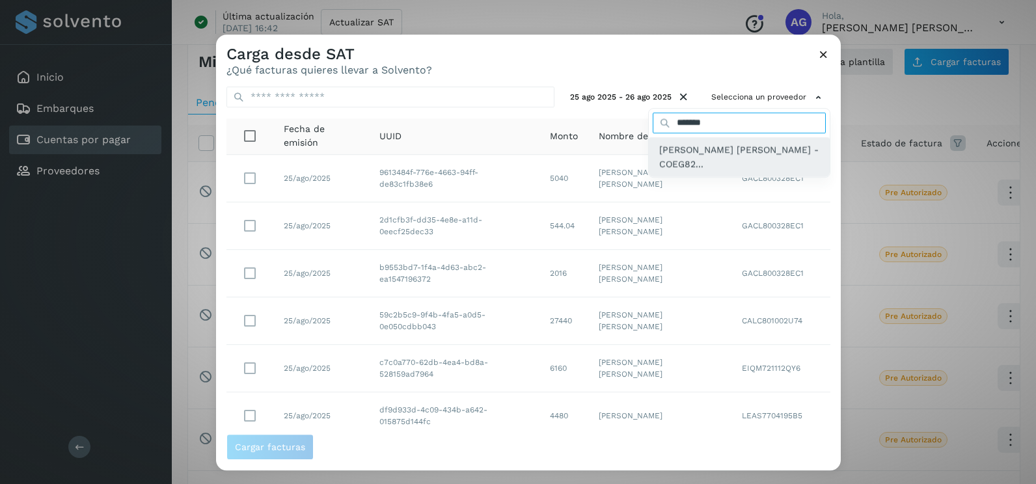
type input "*******"
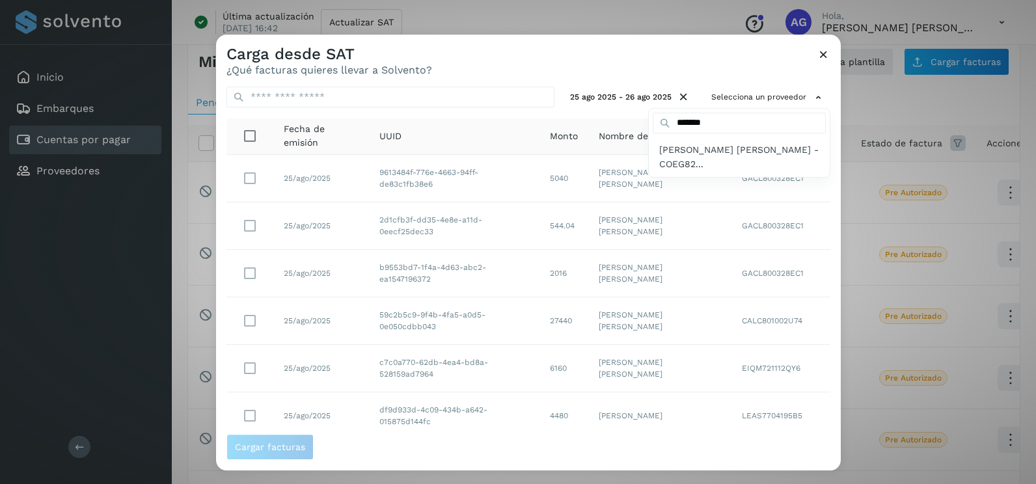
drag, startPoint x: 731, startPoint y: 151, endPoint x: 745, endPoint y: 139, distance: 18.9
click at [732, 151] on span "[PERSON_NAME] [PERSON_NAME] - COEG82..." at bounding box center [739, 156] width 160 height 29
click at [492, 53] on div at bounding box center [734, 276] width 1036 height 484
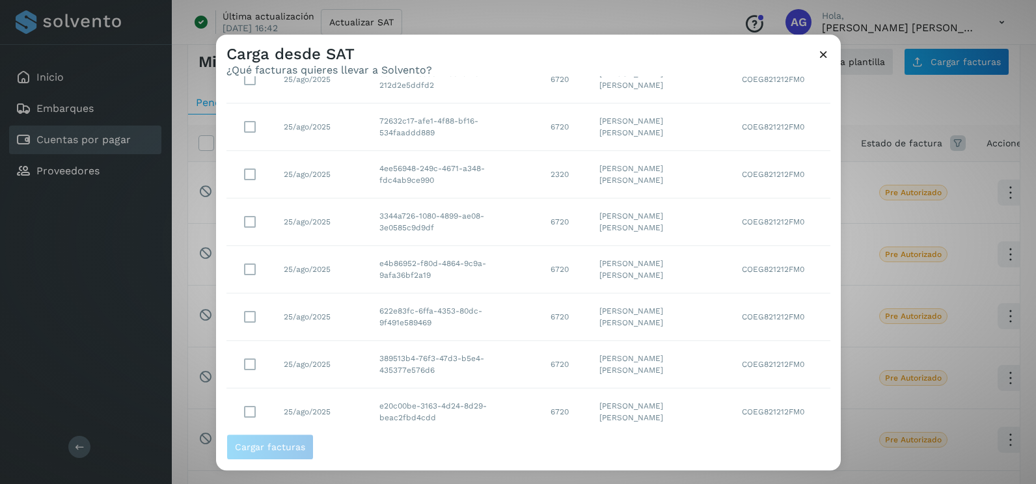
scroll to position [231, 0]
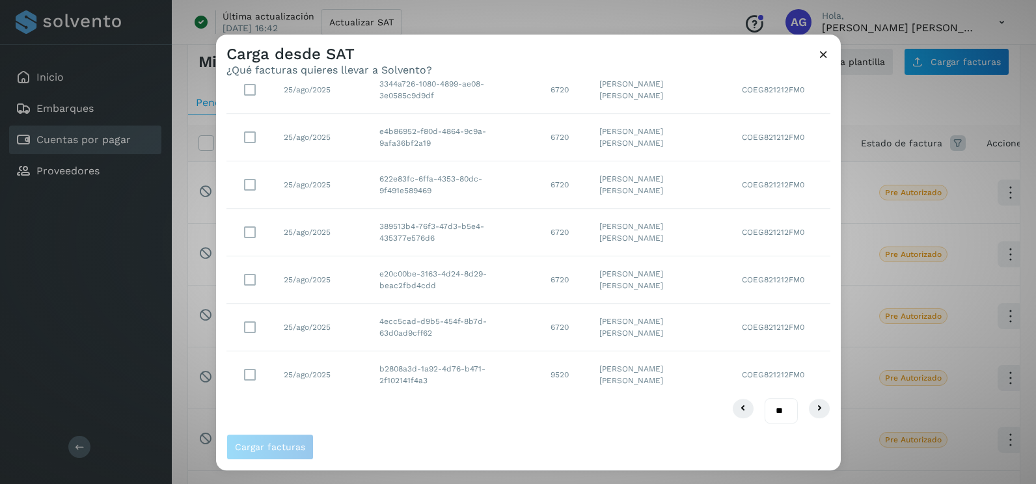
drag, startPoint x: 773, startPoint y: 407, endPoint x: 768, endPoint y: 429, distance: 22.7
click at [773, 407] on select "** ** **" at bounding box center [780, 410] width 33 height 25
drag, startPoint x: 771, startPoint y: 408, endPoint x: 771, endPoint y: 425, distance: 16.9
click at [771, 408] on select "** ** **" at bounding box center [780, 410] width 33 height 25
select select "**"
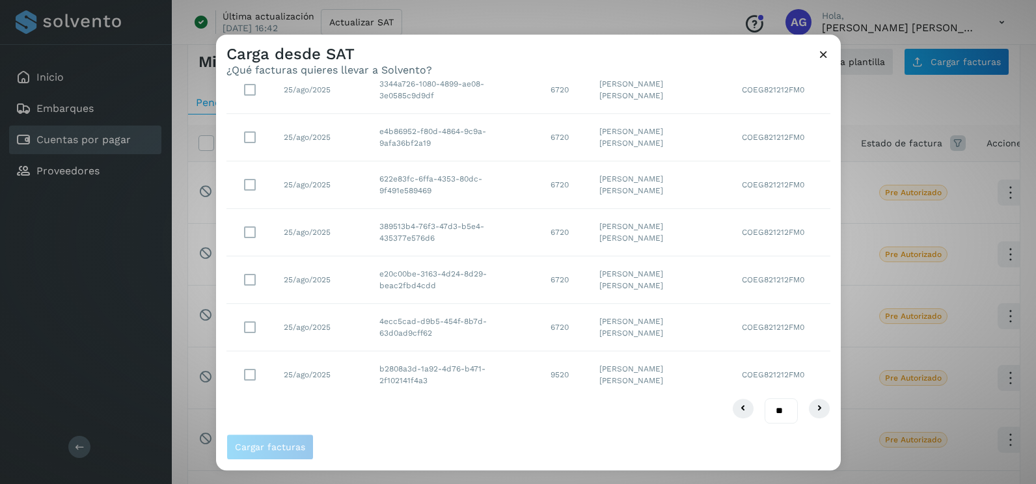
click at [764, 398] on select "** ** **" at bounding box center [780, 410] width 33 height 25
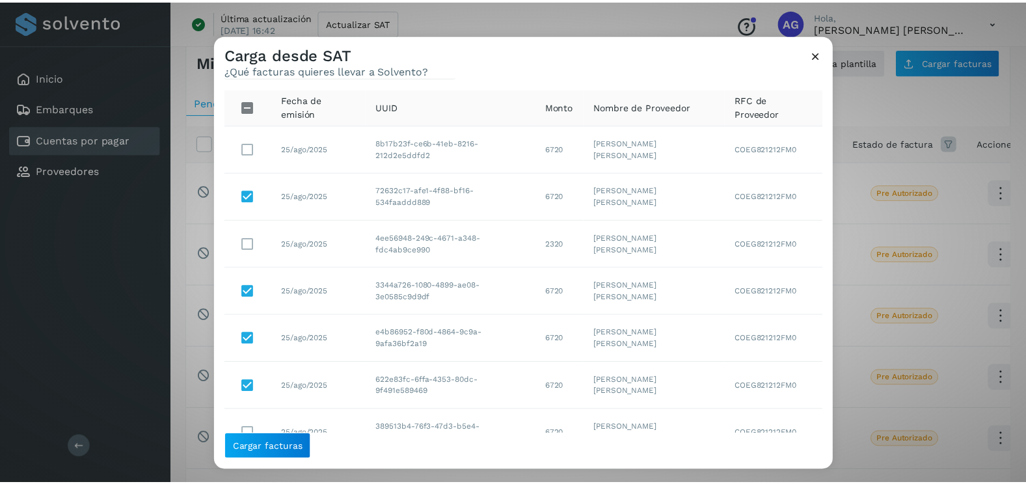
scroll to position [1, 0]
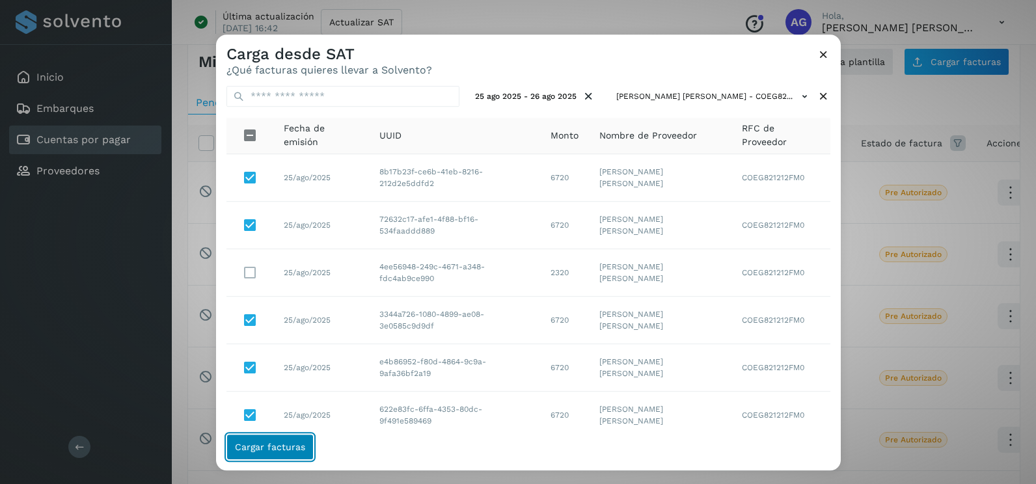
click at [275, 454] on button "Cargar facturas" at bounding box center [269, 447] width 87 height 26
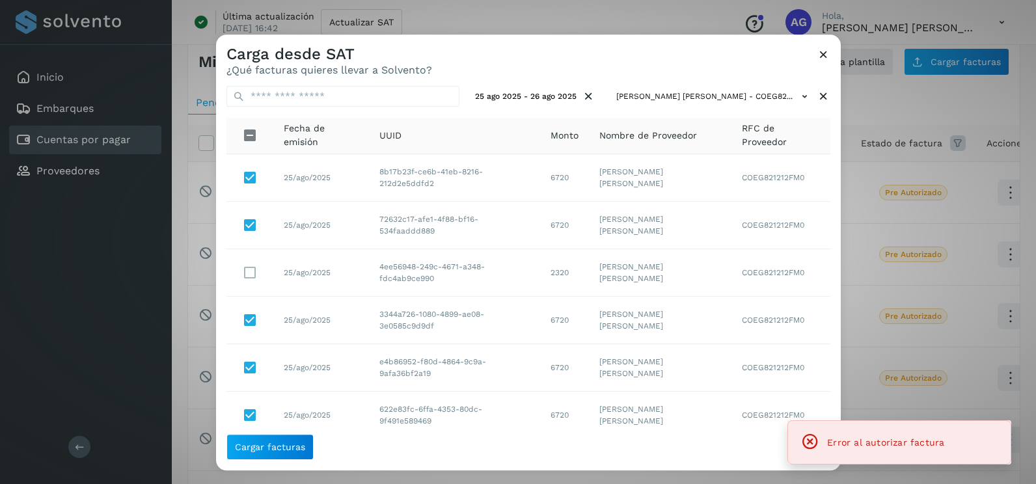
click at [825, 62] on button at bounding box center [823, 56] width 14 height 16
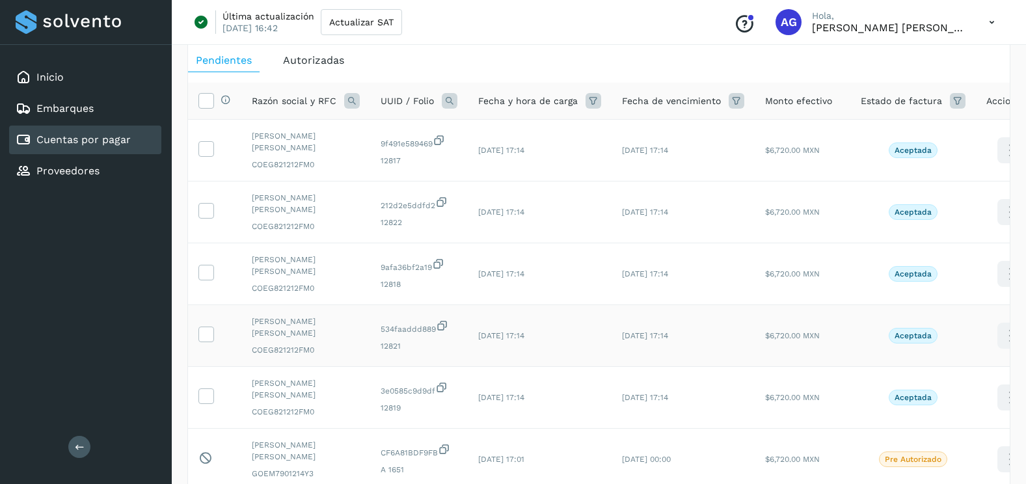
scroll to position [130, 0]
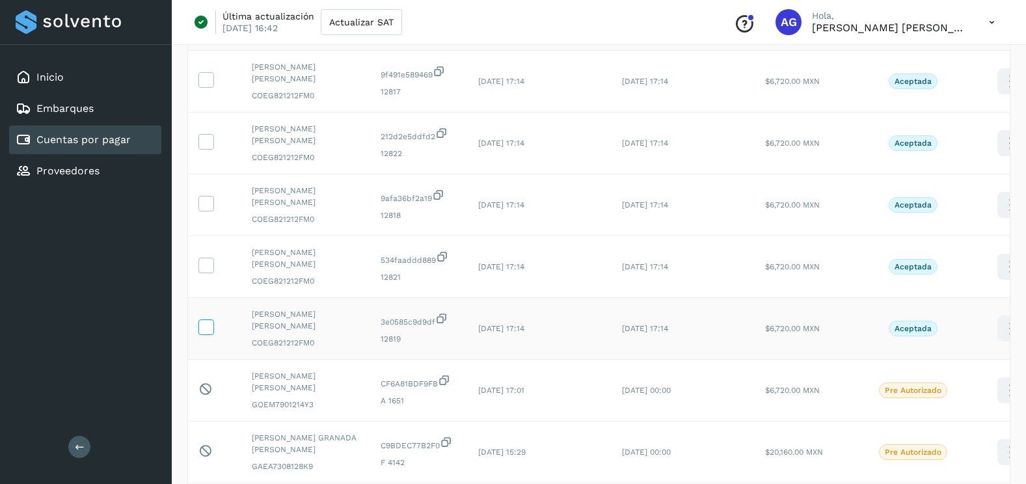
click at [204, 323] on icon at bounding box center [206, 326] width 14 height 14
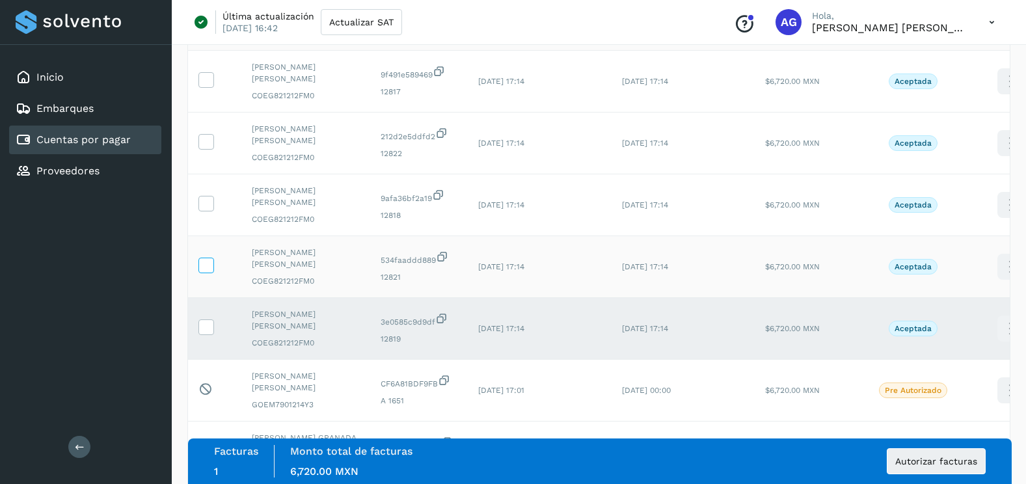
click at [202, 262] on icon at bounding box center [206, 265] width 14 height 14
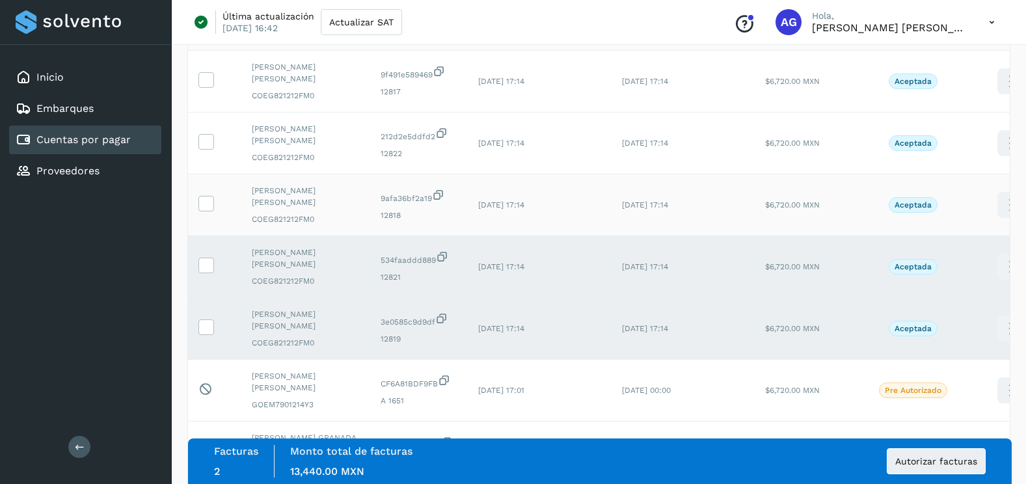
click at [215, 192] on td at bounding box center [214, 205] width 53 height 62
click at [211, 197] on icon at bounding box center [206, 203] width 14 height 14
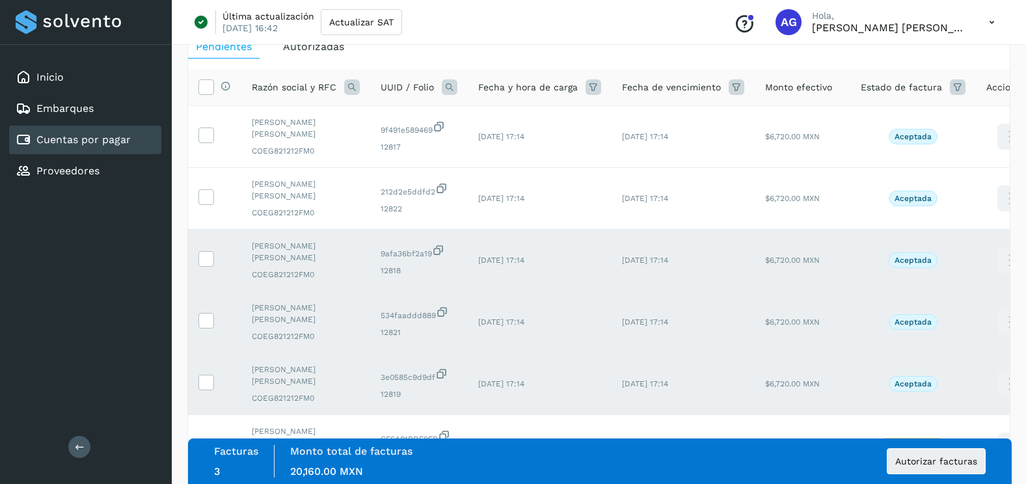
scroll to position [0, 0]
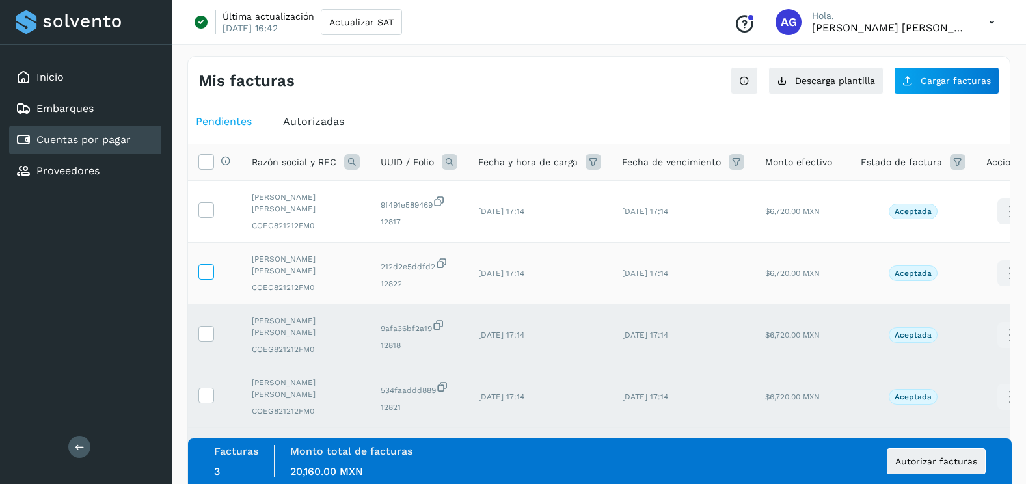
click at [203, 274] on icon at bounding box center [206, 271] width 14 height 14
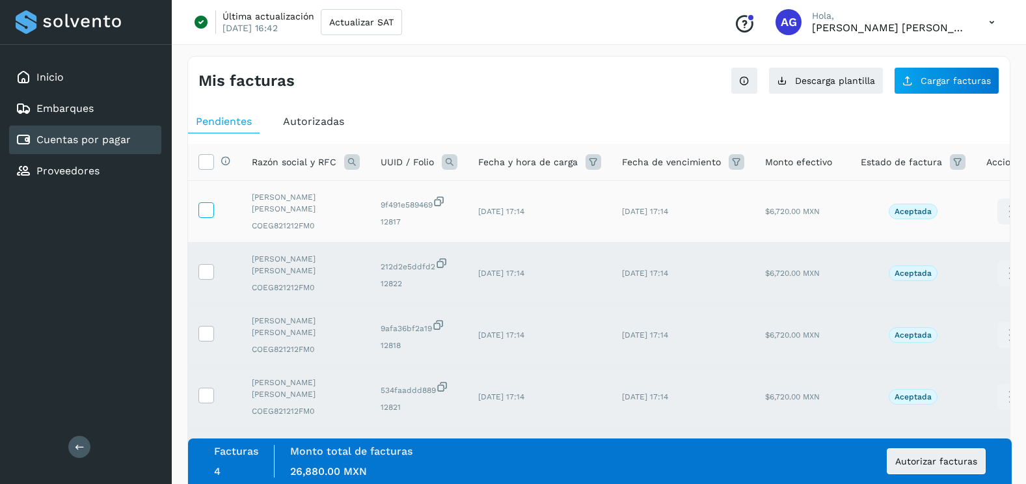
click at [206, 217] on label at bounding box center [206, 210] width 16 height 16
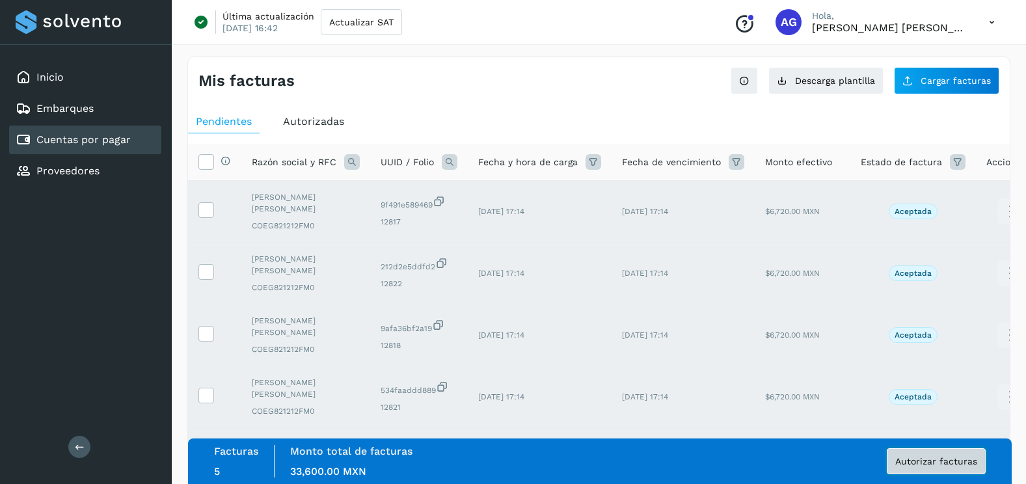
click at [941, 458] on span "Autorizar facturas" at bounding box center [936, 461] width 82 height 9
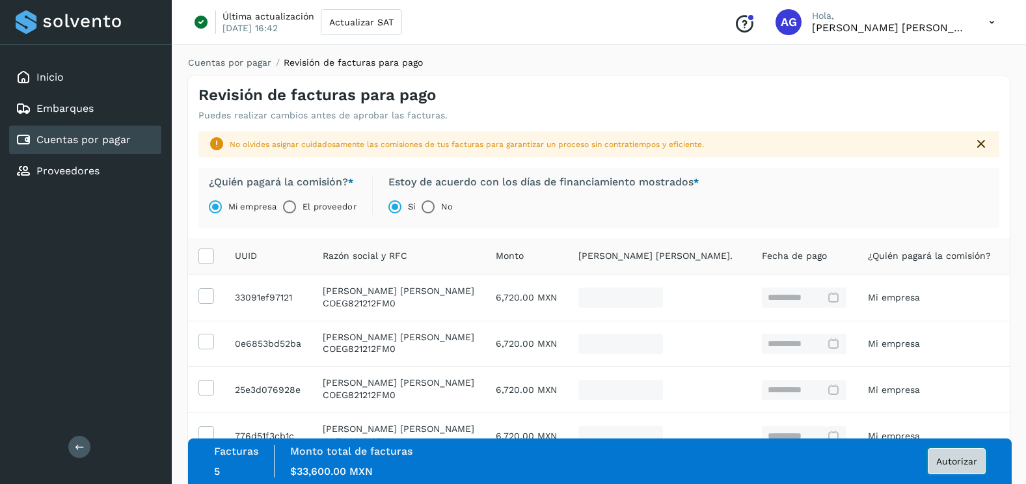
click at [968, 457] on span "Autorizar" at bounding box center [956, 461] width 41 height 9
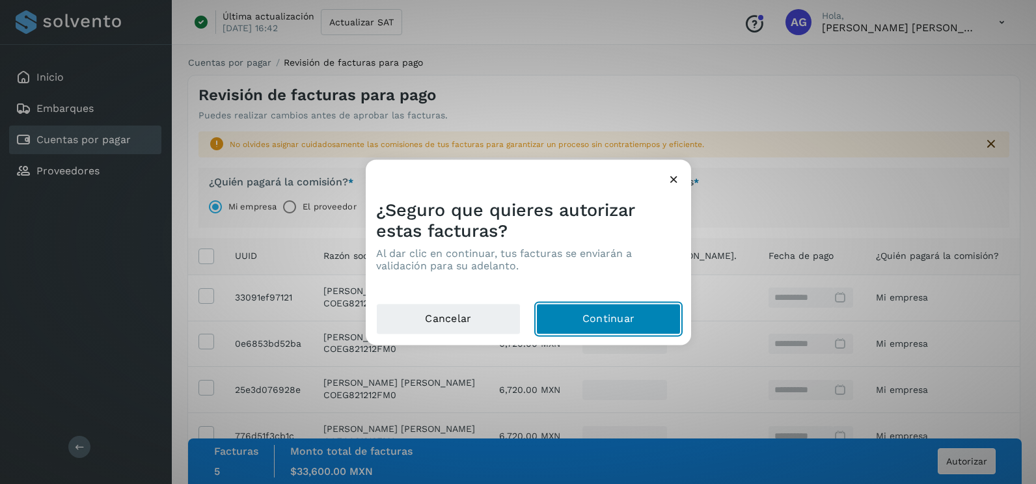
click at [608, 328] on button "Continuar" at bounding box center [608, 319] width 144 height 31
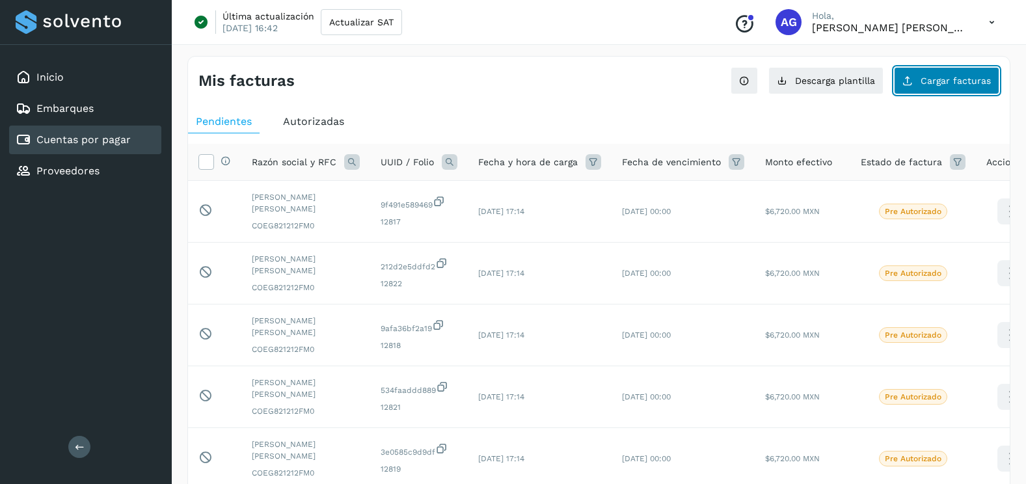
click at [969, 81] on span "Cargar facturas" at bounding box center [955, 80] width 70 height 9
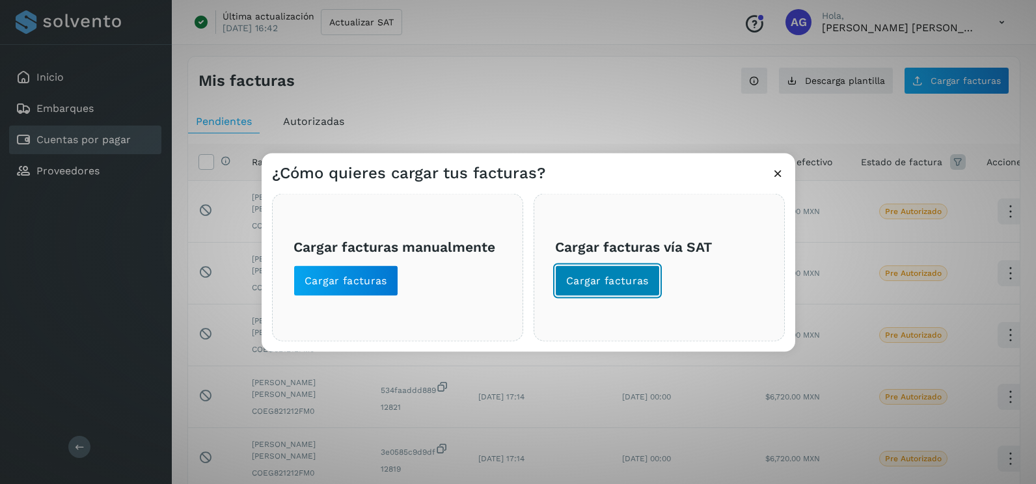
click at [623, 286] on span "Cargar facturas" at bounding box center [607, 281] width 83 height 14
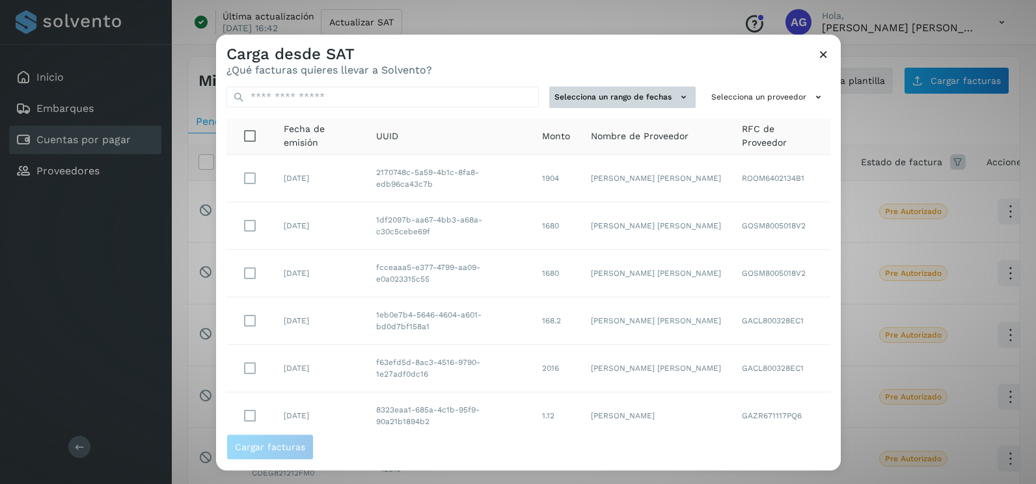
click at [641, 104] on button "Selecciona un rango de fechas" at bounding box center [622, 97] width 146 height 21
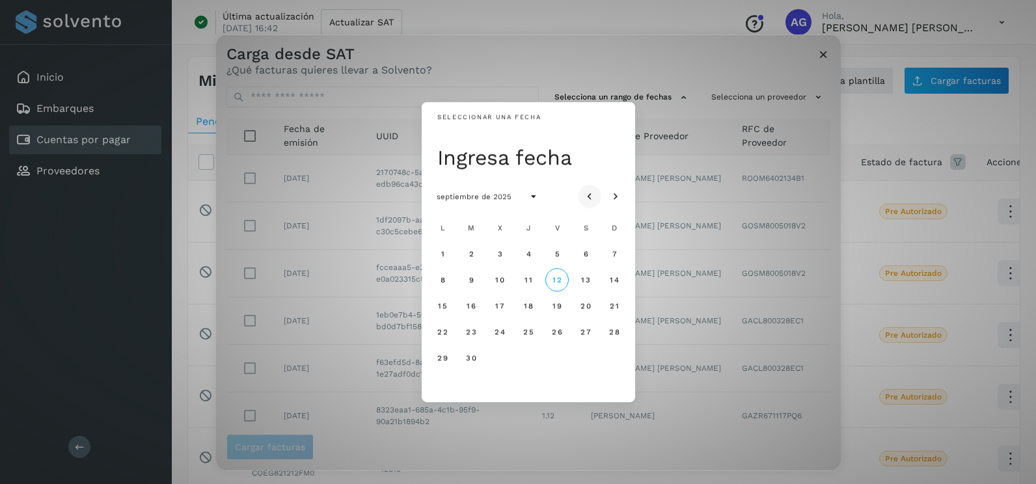
click at [593, 194] on icon "Mes anterior" at bounding box center [589, 197] width 13 height 13
click at [610, 194] on icon "Mes siguiente" at bounding box center [615, 197] width 13 height 13
click at [523, 279] on button "11" at bounding box center [527, 279] width 23 height 23
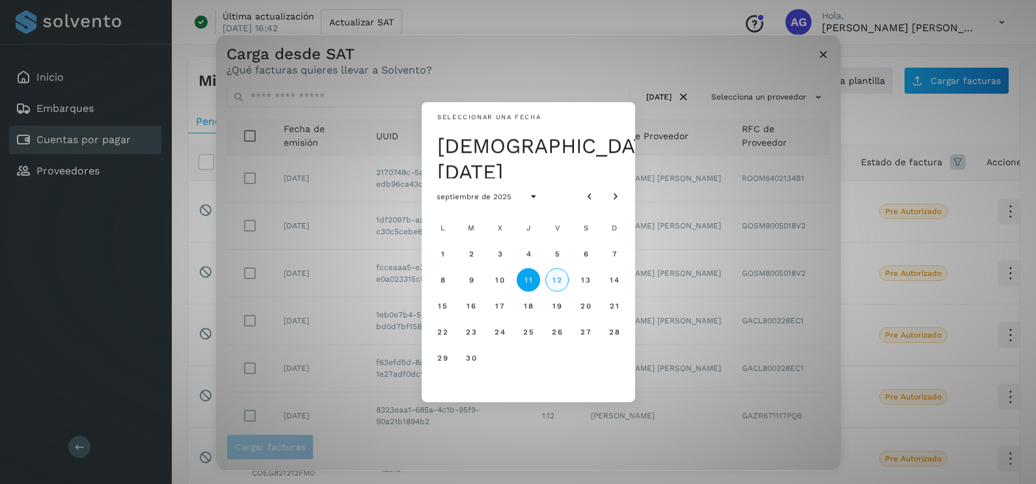
click at [561, 279] on span "12" at bounding box center [557, 279] width 10 height 9
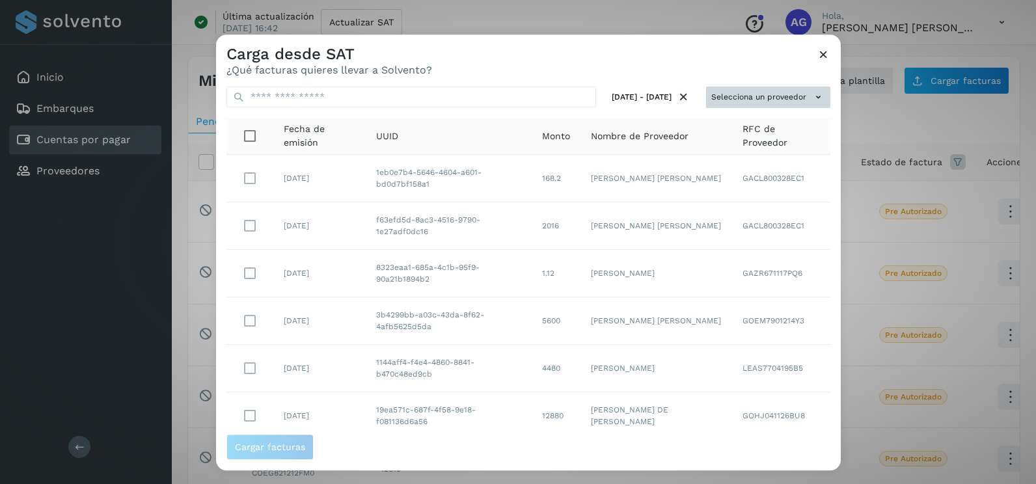
click at [771, 90] on button "Selecciona un proveedor" at bounding box center [768, 97] width 124 height 21
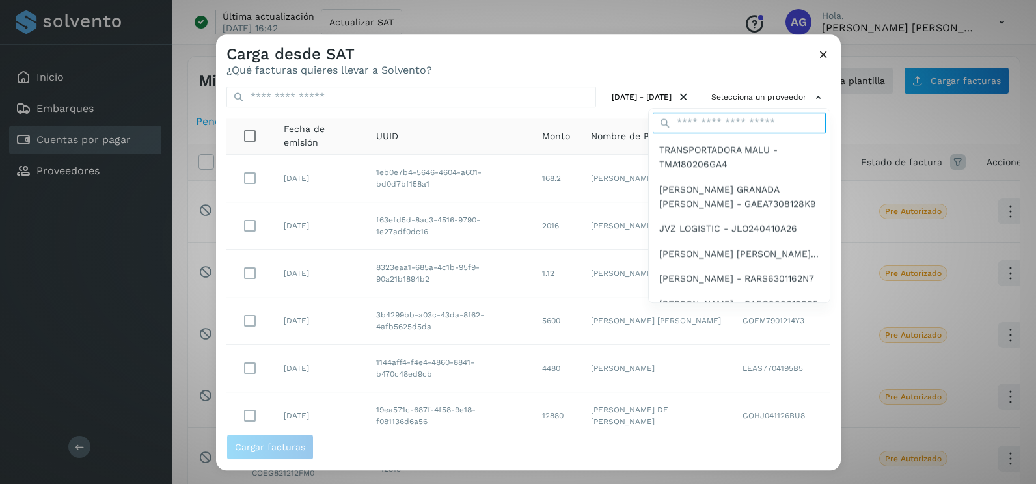
click at [689, 121] on input "text" at bounding box center [738, 123] width 173 height 21
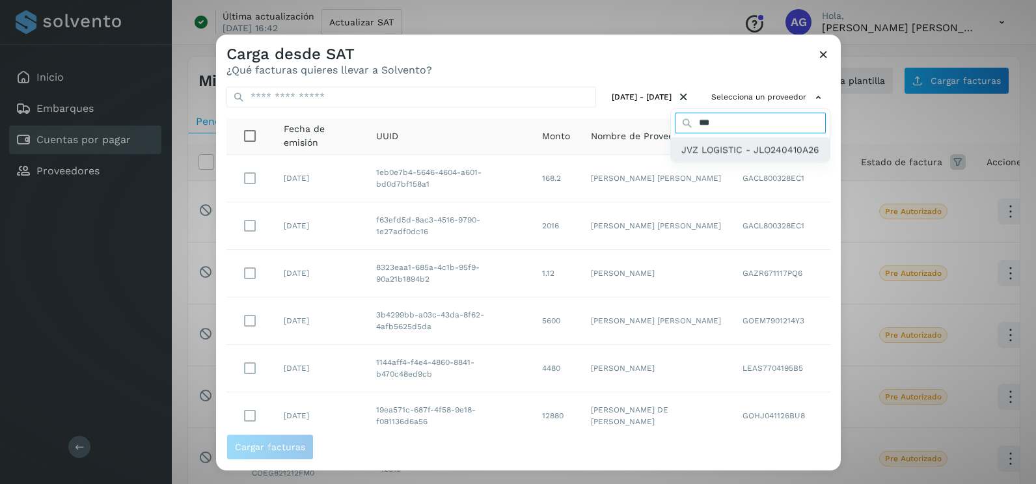
type input "***"
click at [716, 139] on div "JVZ LOGISTIC - JLO240410A26" at bounding box center [750, 149] width 159 height 25
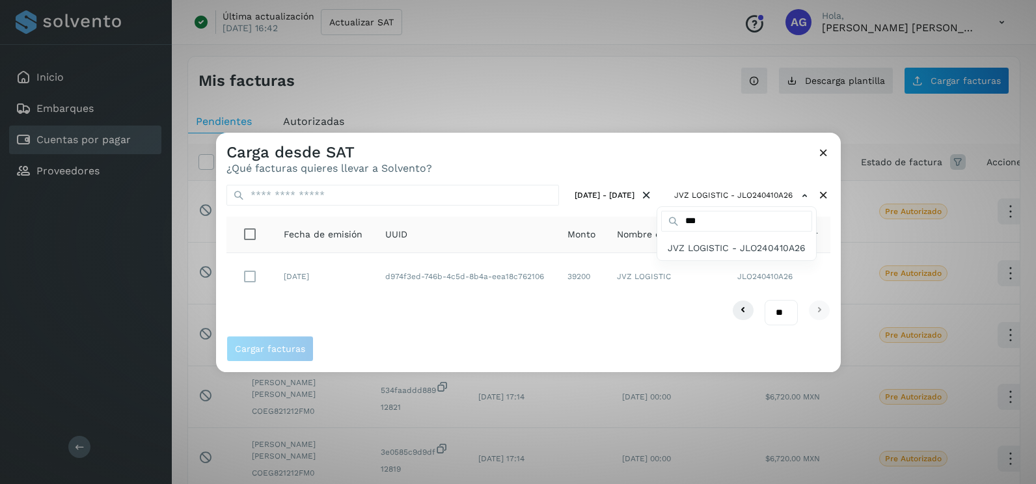
click at [366, 309] on div at bounding box center [734, 375] width 1036 height 484
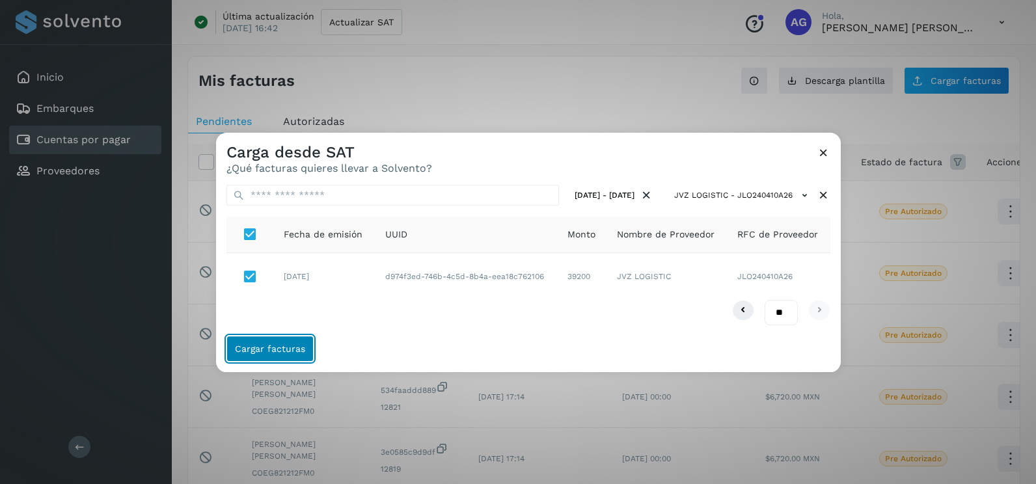
click at [276, 351] on span "Cargar facturas" at bounding box center [270, 348] width 70 height 9
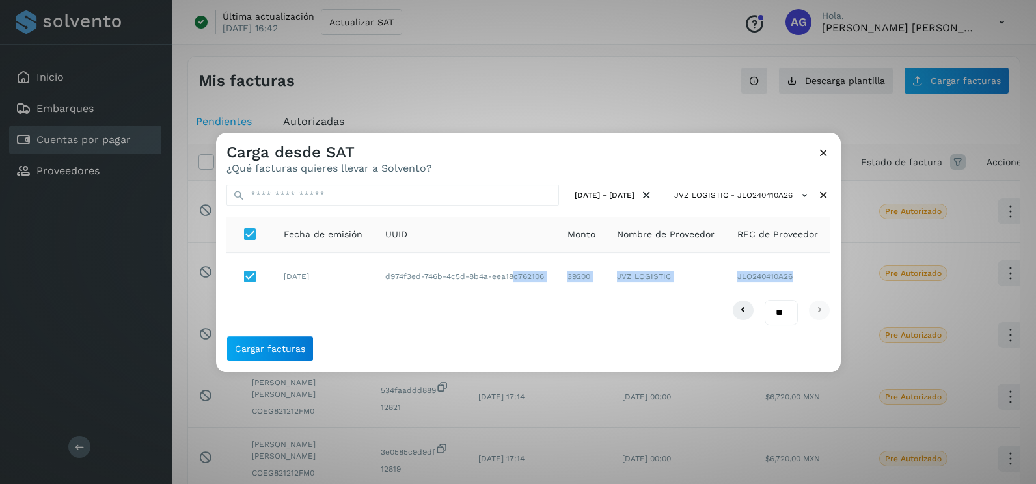
click at [511, 284] on div "11 sept 2025 - 12 sept 2025 JVZ LOGISTIC - JLO240410A26 Fecha de emisión UUID M…" at bounding box center [528, 254] width 624 height 161
click at [279, 353] on span "Cargar facturas" at bounding box center [270, 348] width 70 height 9
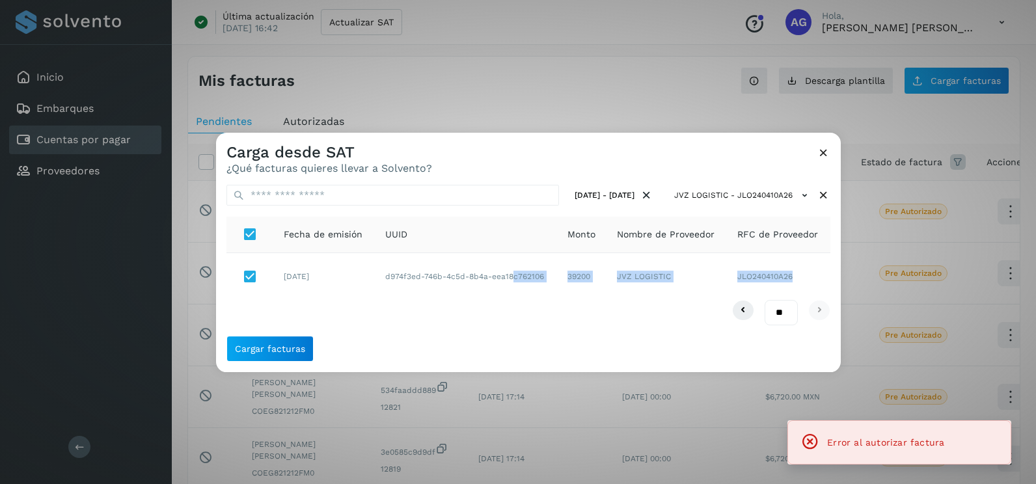
click at [827, 153] on icon at bounding box center [823, 153] width 14 height 14
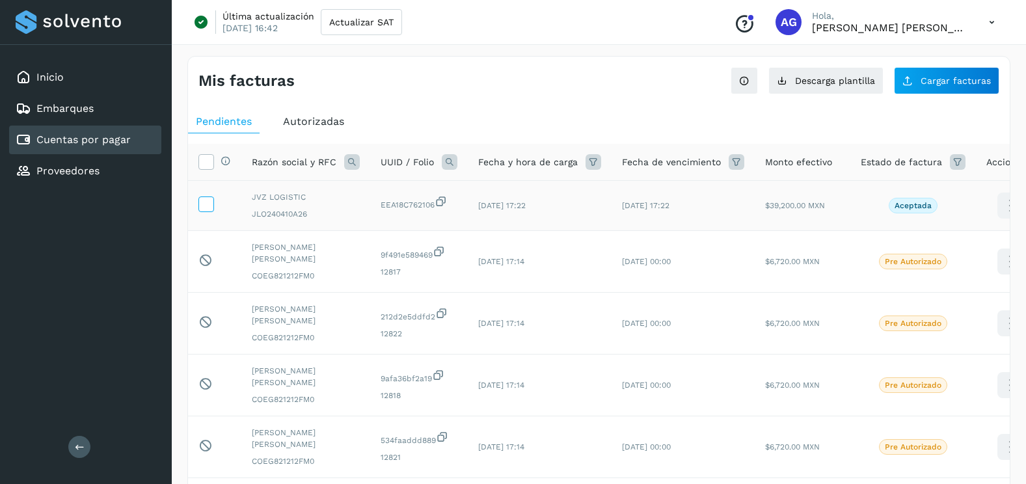
click at [209, 211] on span at bounding box center [206, 206] width 14 height 9
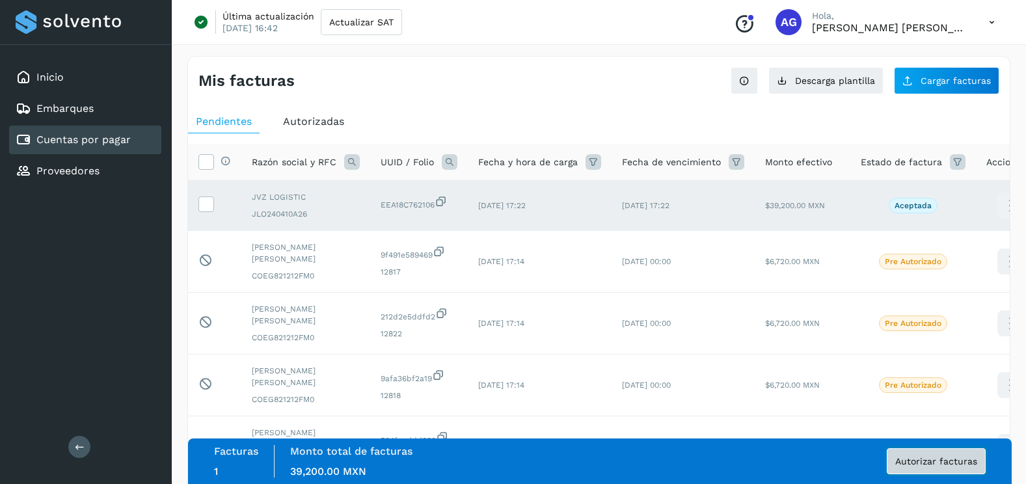
click at [960, 459] on span "Autorizar facturas" at bounding box center [936, 461] width 82 height 9
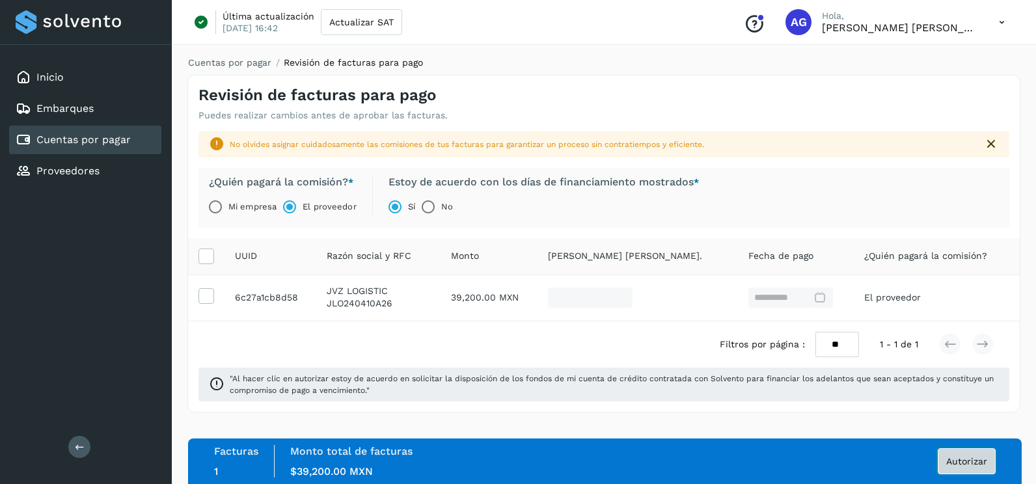
click at [991, 464] on button "Autorizar" at bounding box center [966, 461] width 58 height 26
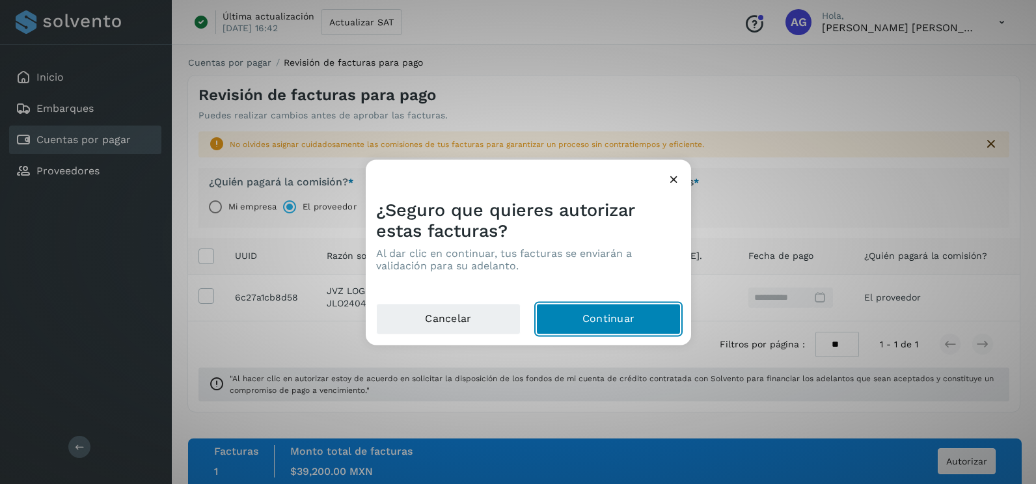
click at [595, 325] on button "Continuar" at bounding box center [608, 319] width 144 height 31
